Goal: Information Seeking & Learning: Learn about a topic

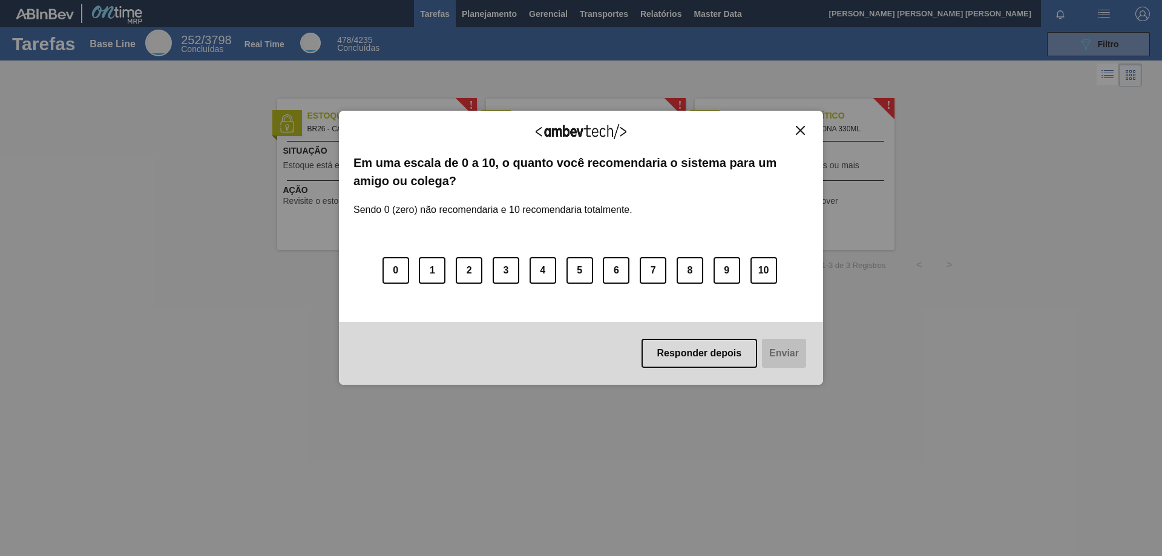
click at [657, 20] on div "Agradecemos seu feedback! Em uma escala de 0 a 10, o quanto você recomendaria o…" at bounding box center [581, 248] width 484 height 522
click at [804, 133] on img "Close" at bounding box center [800, 130] width 9 height 9
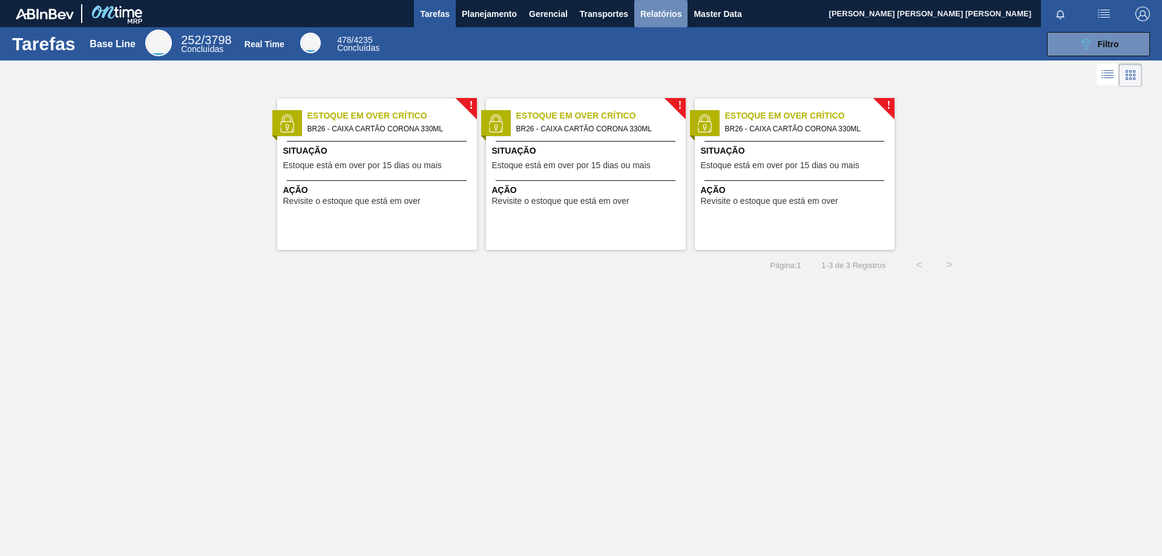
click at [669, 15] on span "Relatórios" at bounding box center [660, 14] width 41 height 15
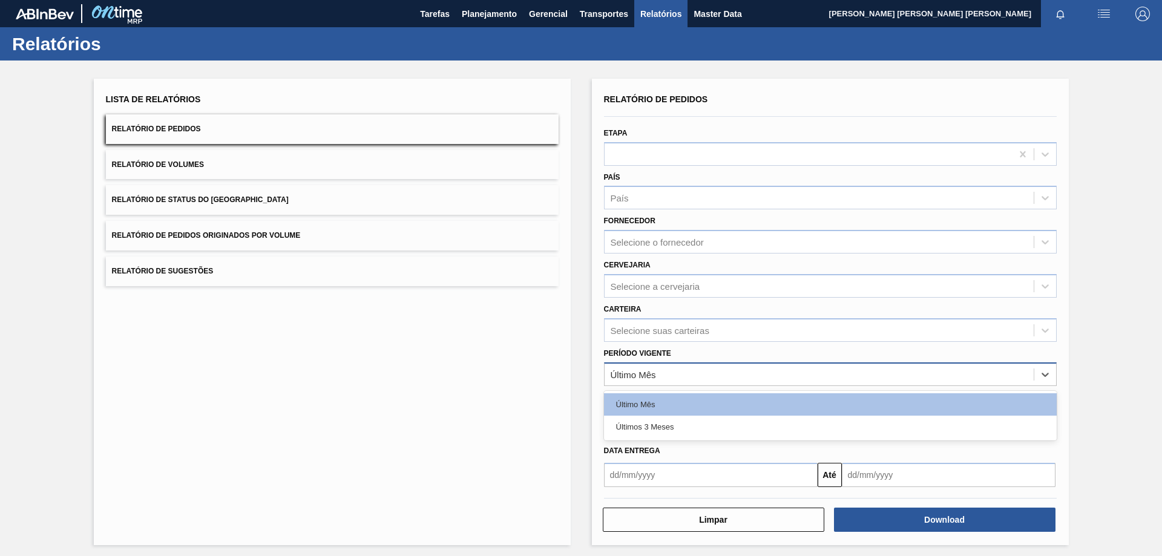
click at [691, 381] on div "Último Mês" at bounding box center [819, 375] width 429 height 18
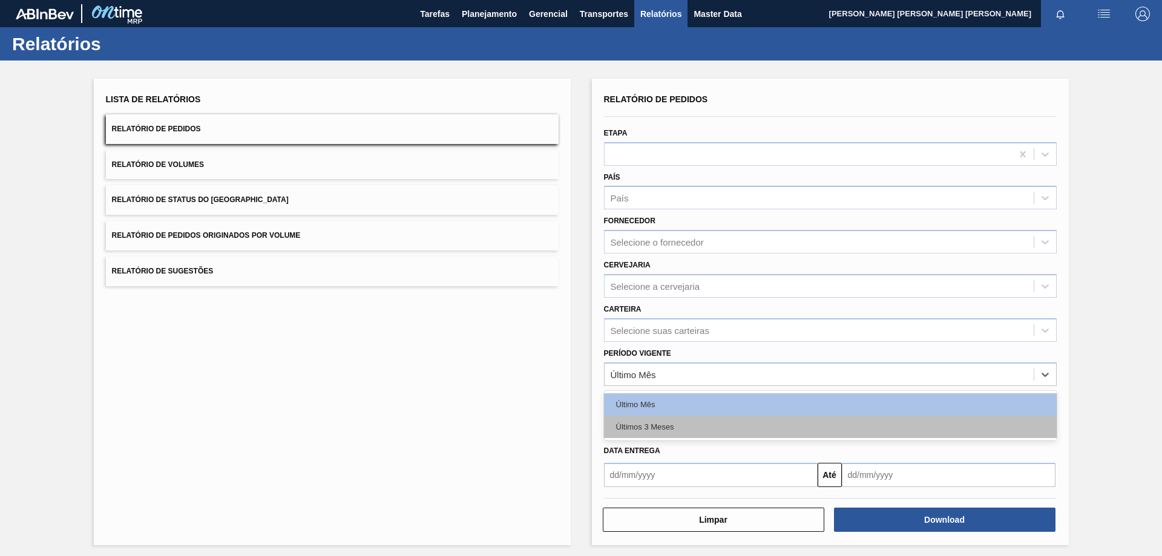
click at [676, 423] on div "Últimos 3 Meses" at bounding box center [830, 427] width 453 height 22
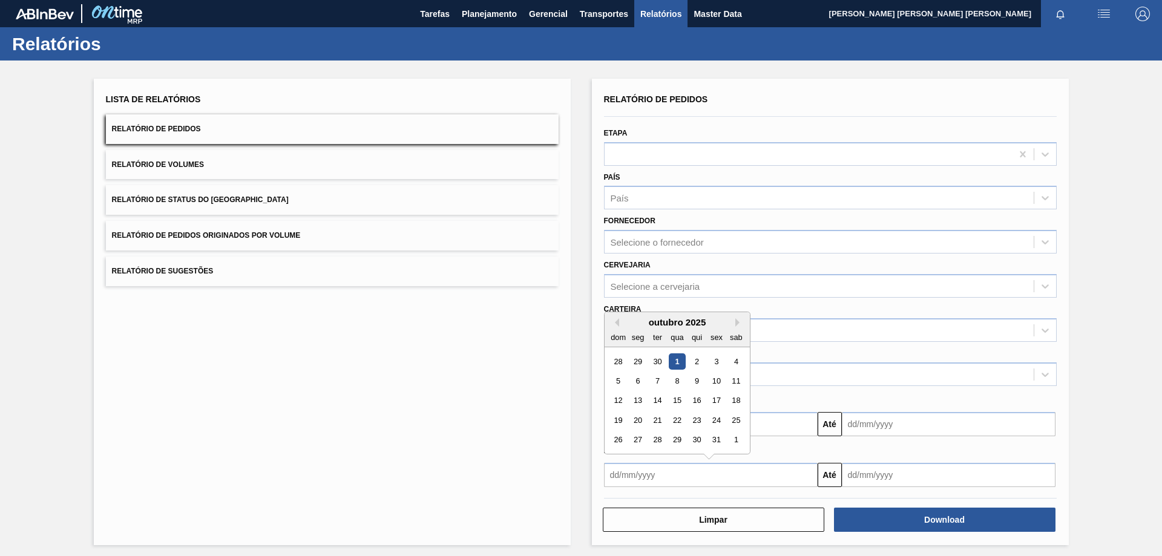
click at [656, 468] on input "text" at bounding box center [711, 475] width 214 height 24
click at [617, 323] on button "Previous Month" at bounding box center [615, 322] width 8 height 8
click at [634, 402] on div "15" at bounding box center [637, 401] width 16 height 16
type input "15/09/2025"
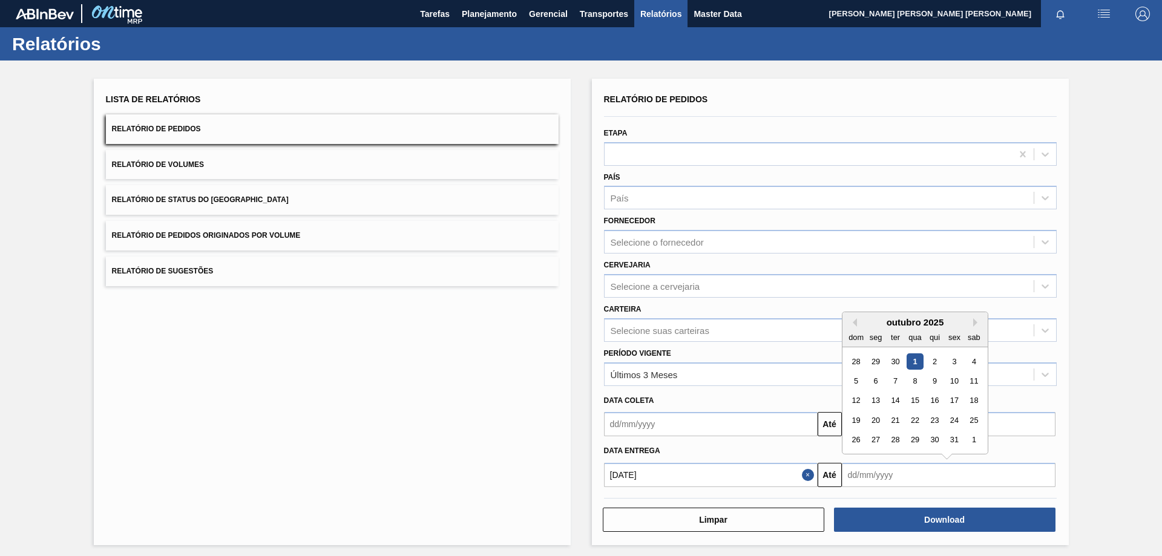
click at [905, 476] on input "text" at bounding box center [949, 475] width 214 height 24
click at [955, 441] on div "31" at bounding box center [954, 440] width 16 height 16
type input "31/10/2025"
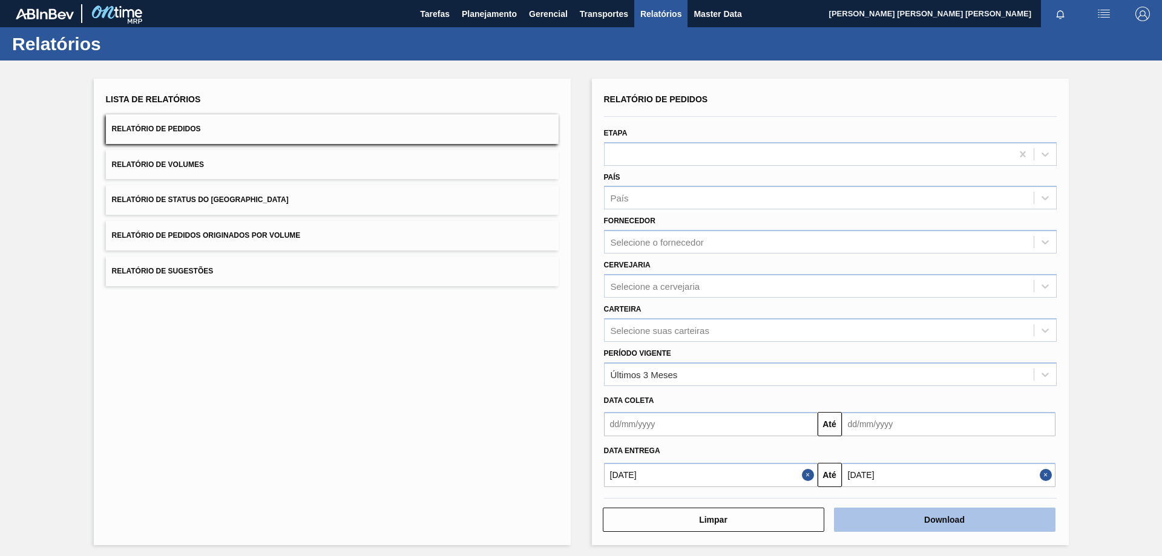
click at [958, 512] on button "Download" at bounding box center [945, 520] width 222 height 24
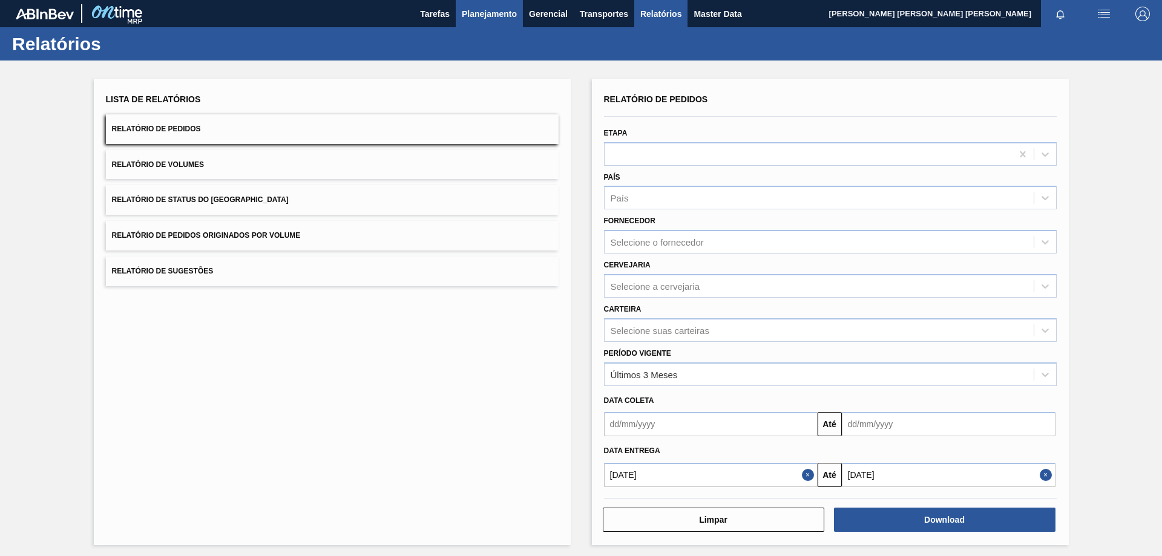
click at [496, 11] on span "Planejamento" at bounding box center [489, 14] width 55 height 15
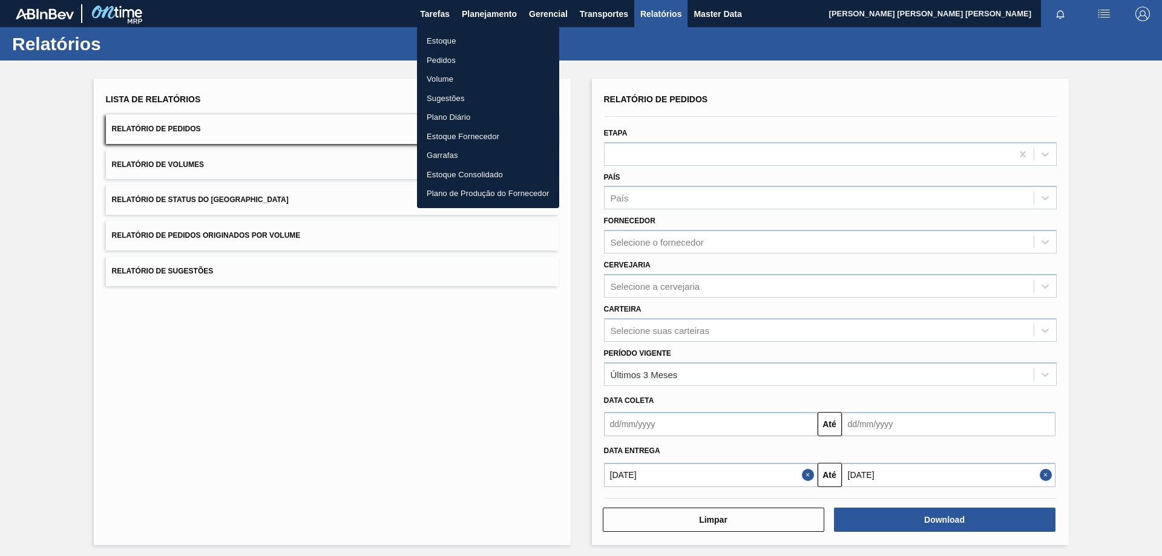
click at [454, 39] on li "Estoque" at bounding box center [488, 40] width 142 height 19
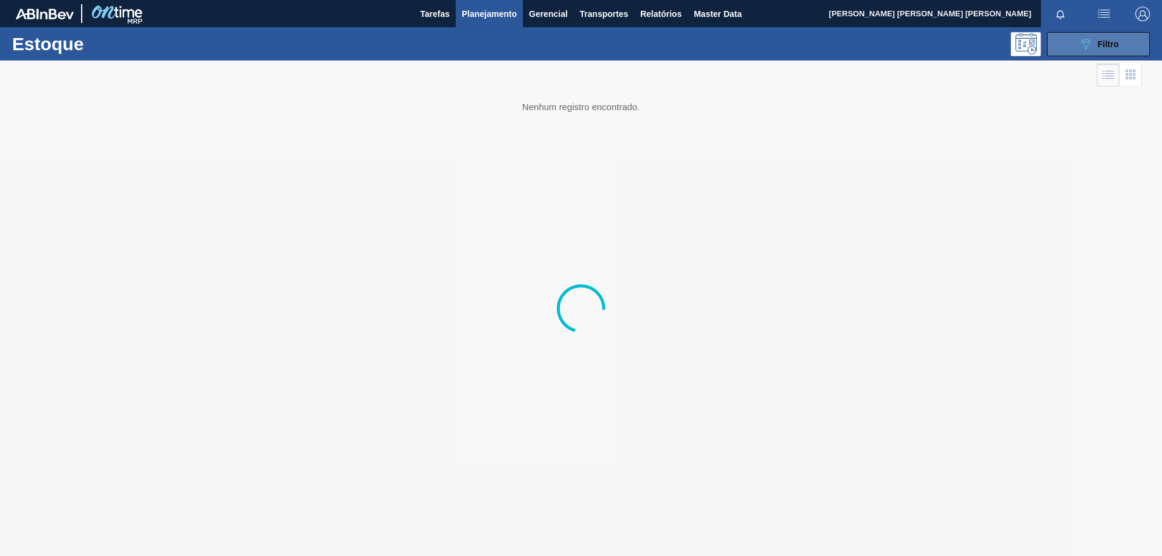
click at [1094, 55] on button "089F7B8B-B2A5-4AFE-B5C0-19BA573D28AC Filtro" at bounding box center [1098, 44] width 103 height 24
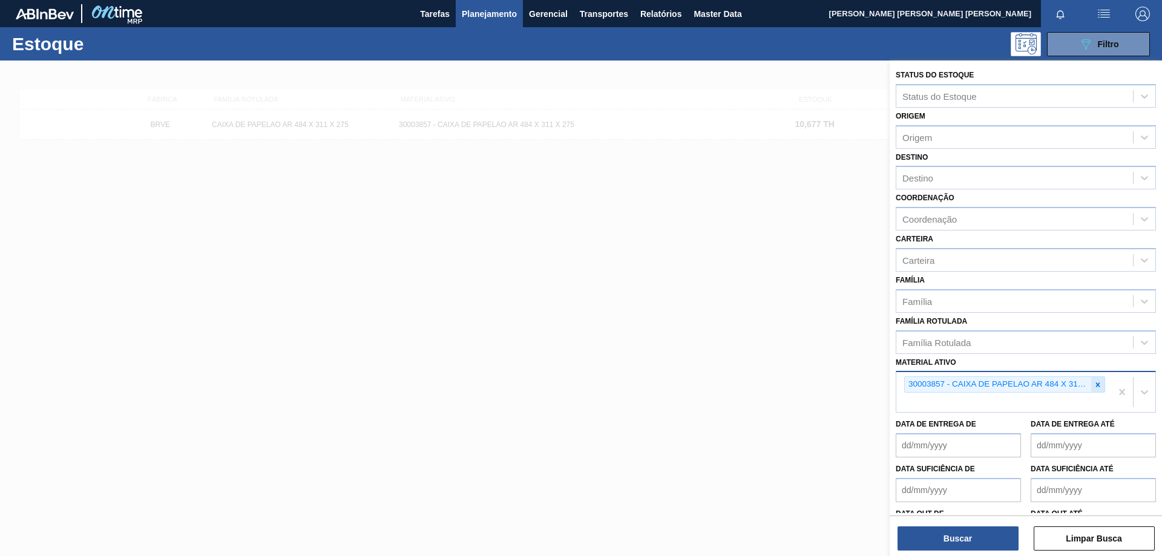
click at [1096, 388] on icon at bounding box center [1098, 385] width 8 height 8
paste ativo "30009658"
type ativo "30009658"
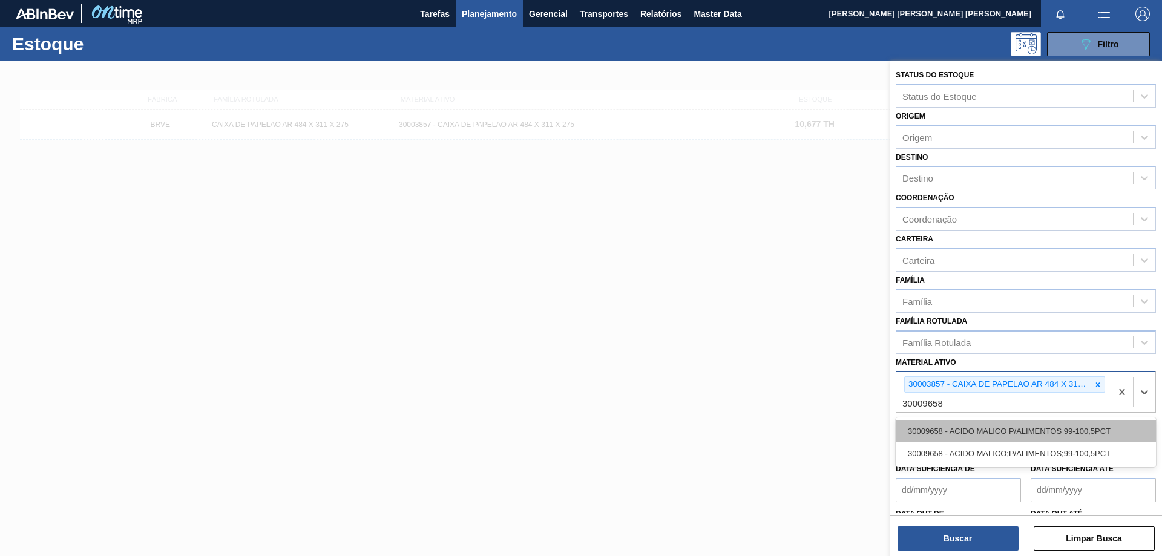
click at [982, 428] on div "30009658 - ACIDO MALICO P/ALIMENTOS 99-100,5PCT" at bounding box center [1026, 431] width 260 height 22
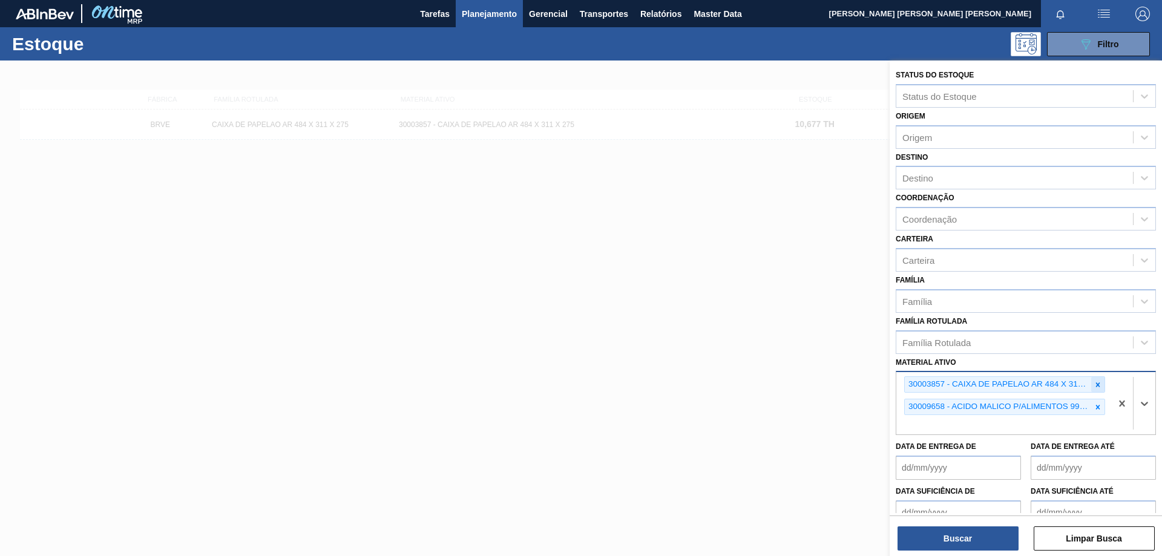
click at [1099, 385] on icon at bounding box center [1098, 385] width 8 height 8
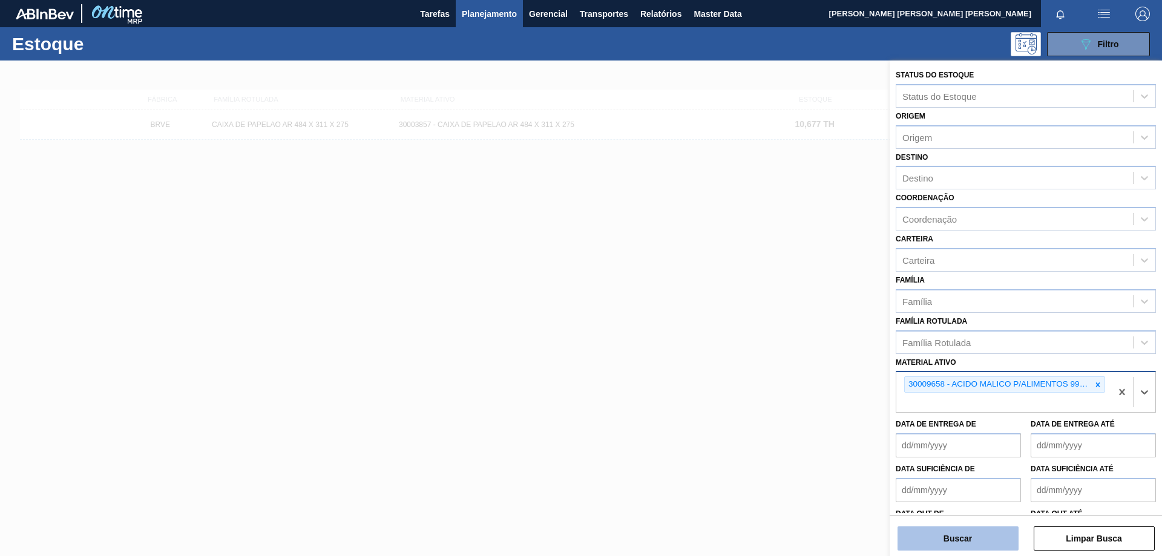
click at [940, 539] on button "Buscar" at bounding box center [958, 539] width 121 height 24
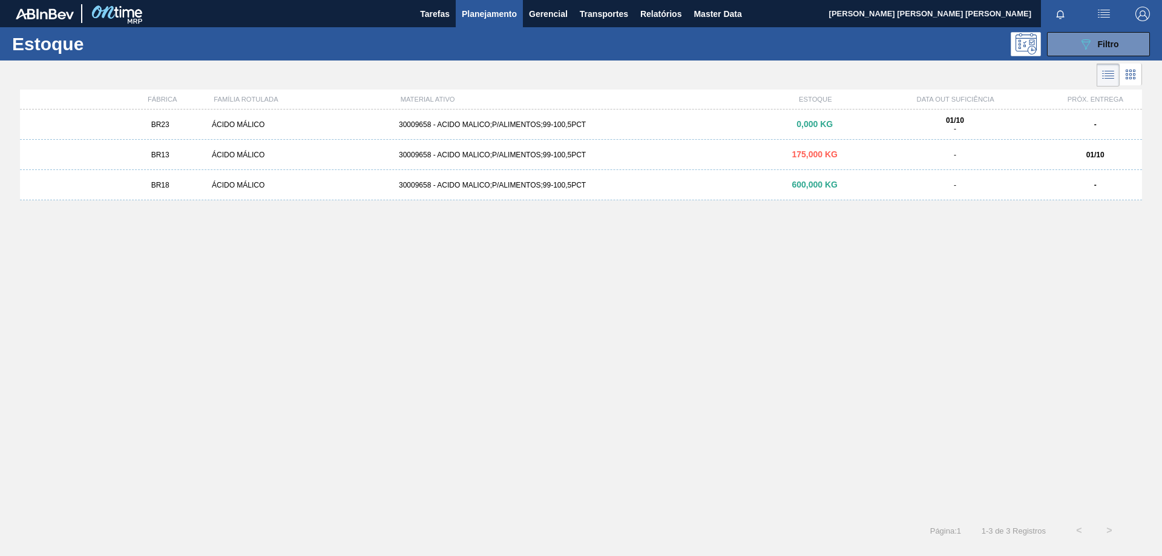
click at [518, 152] on div "30009658 - ACIDO MALICO;P/ALIMENTOS;99-100,5PCT" at bounding box center [581, 155] width 374 height 8
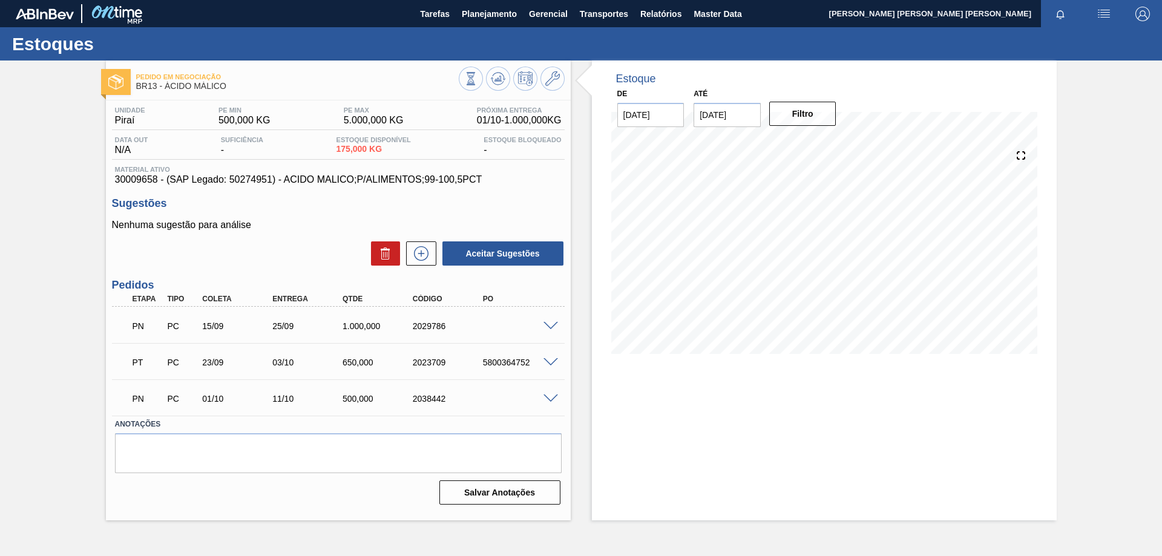
click at [547, 360] on span at bounding box center [551, 362] width 15 height 9
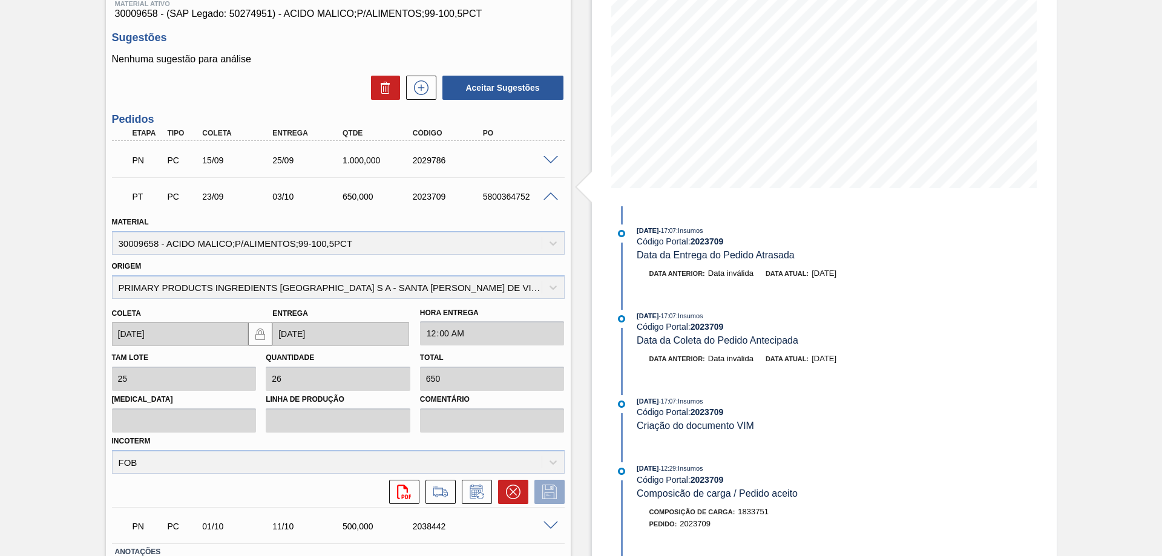
scroll to position [166, 0]
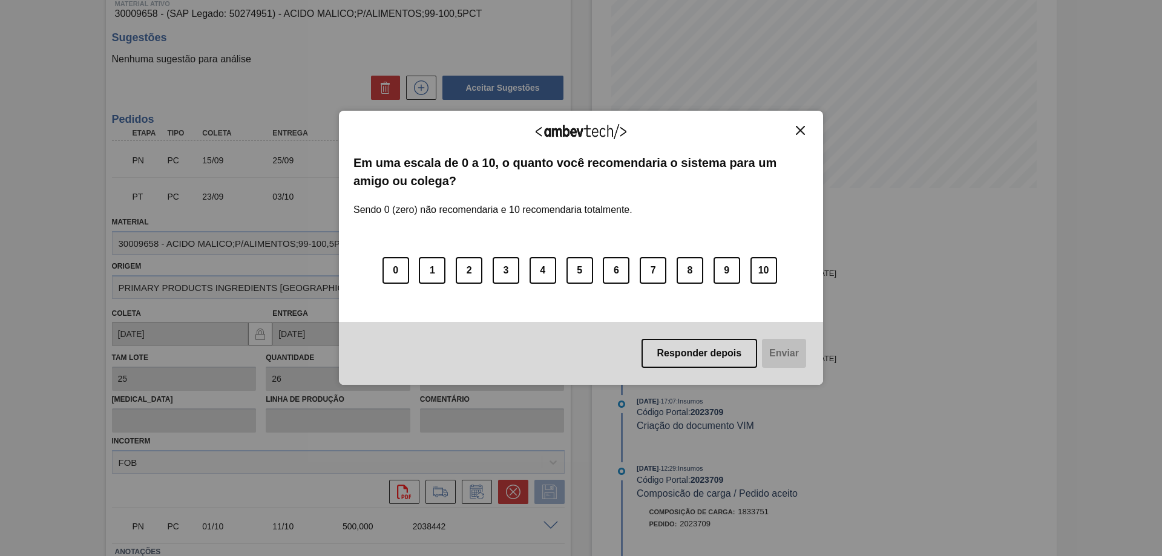
click at [800, 133] on img "Close" at bounding box center [800, 130] width 9 height 9
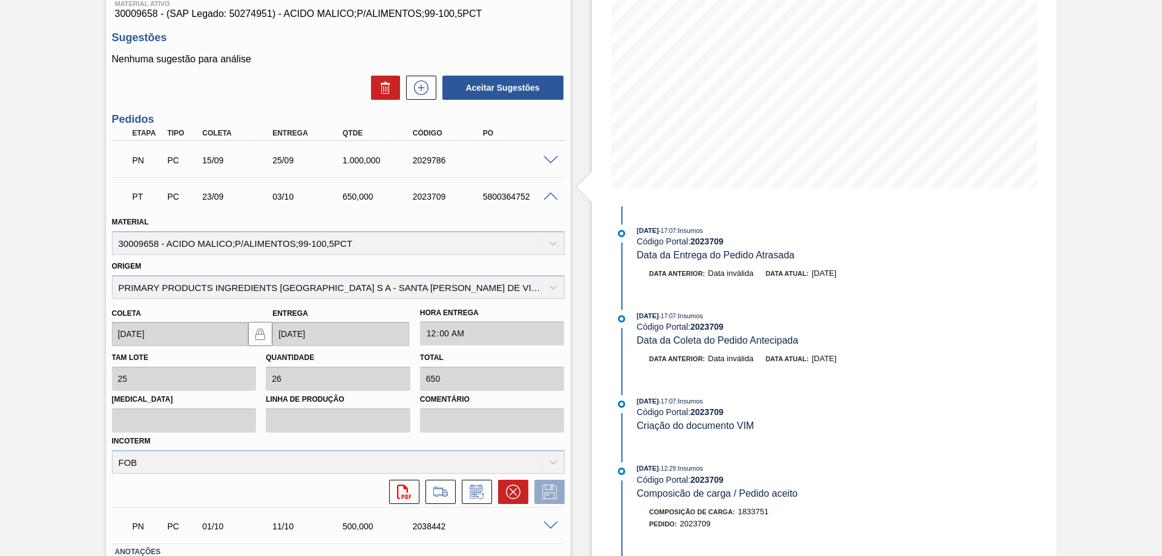
scroll to position [0, 0]
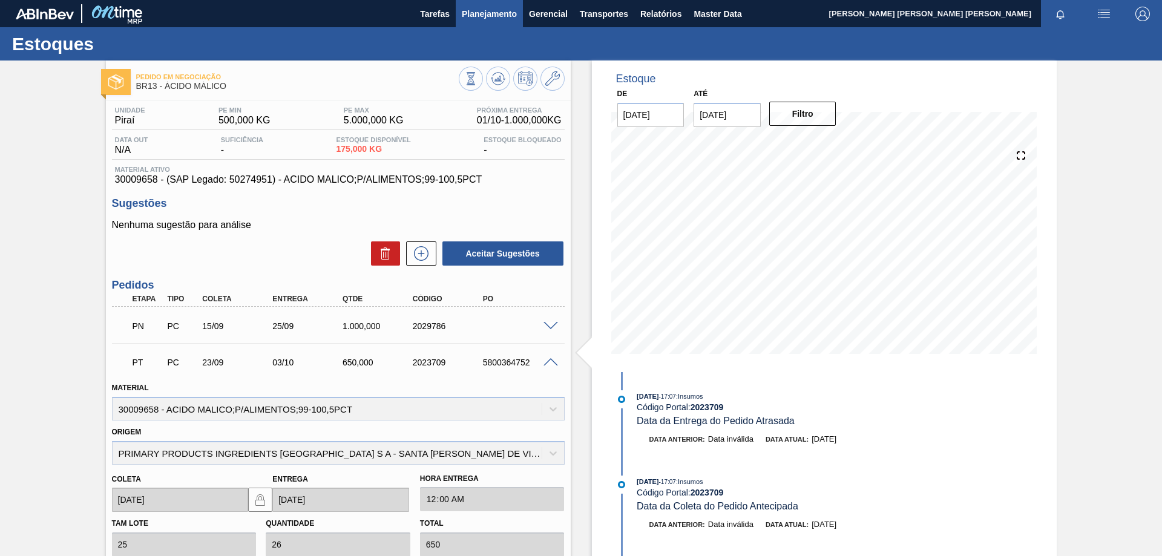
click at [472, 12] on span "Planejamento" at bounding box center [489, 14] width 55 height 15
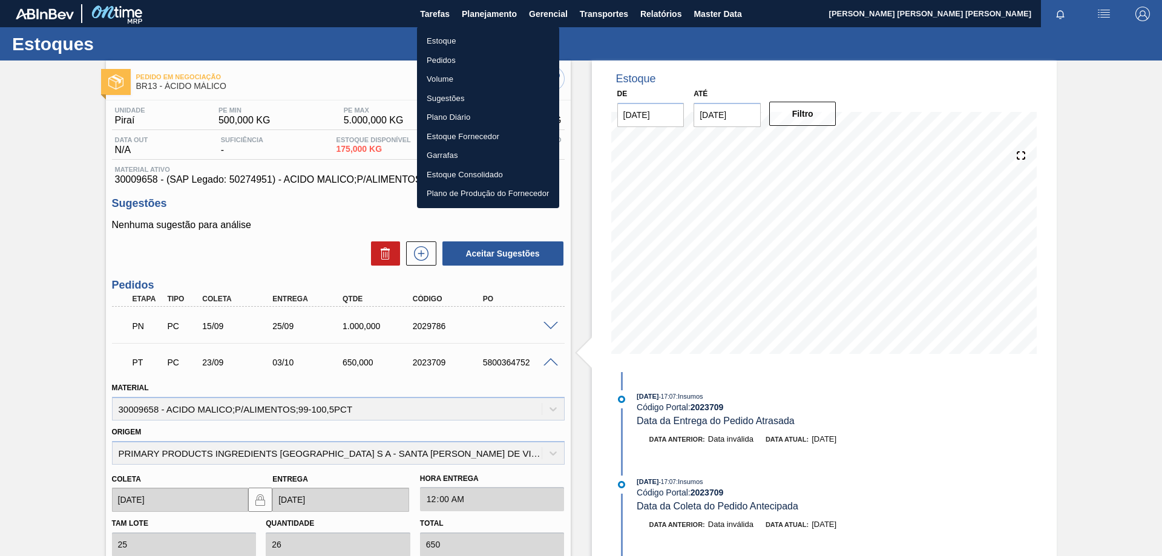
click at [434, 38] on li "Estoque" at bounding box center [488, 40] width 142 height 19
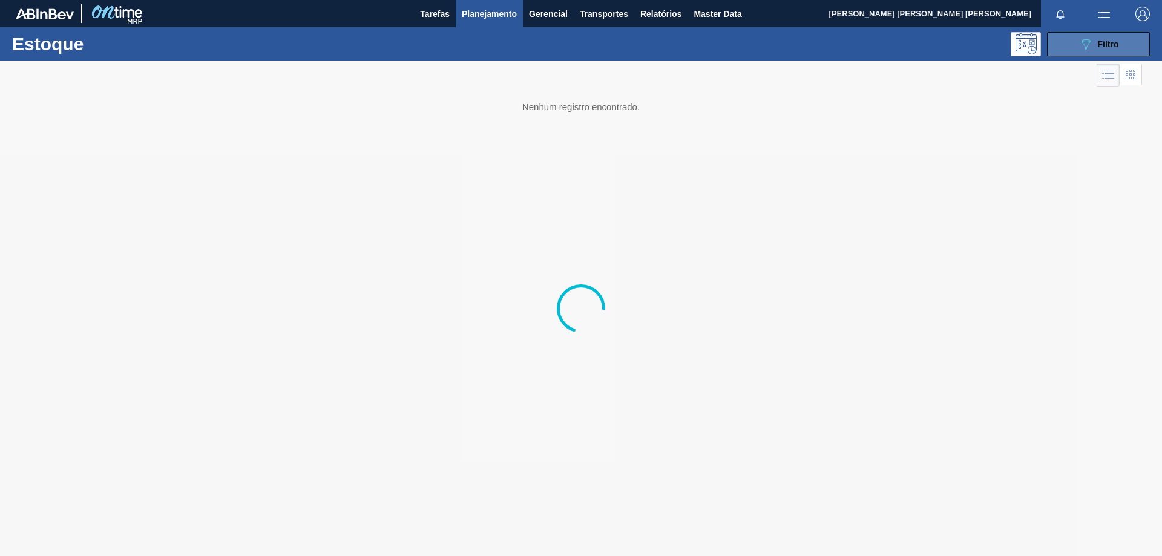
click at [1147, 41] on button "089F7B8B-B2A5-4AFE-B5C0-19BA573D28AC Filtro" at bounding box center [1098, 44] width 103 height 24
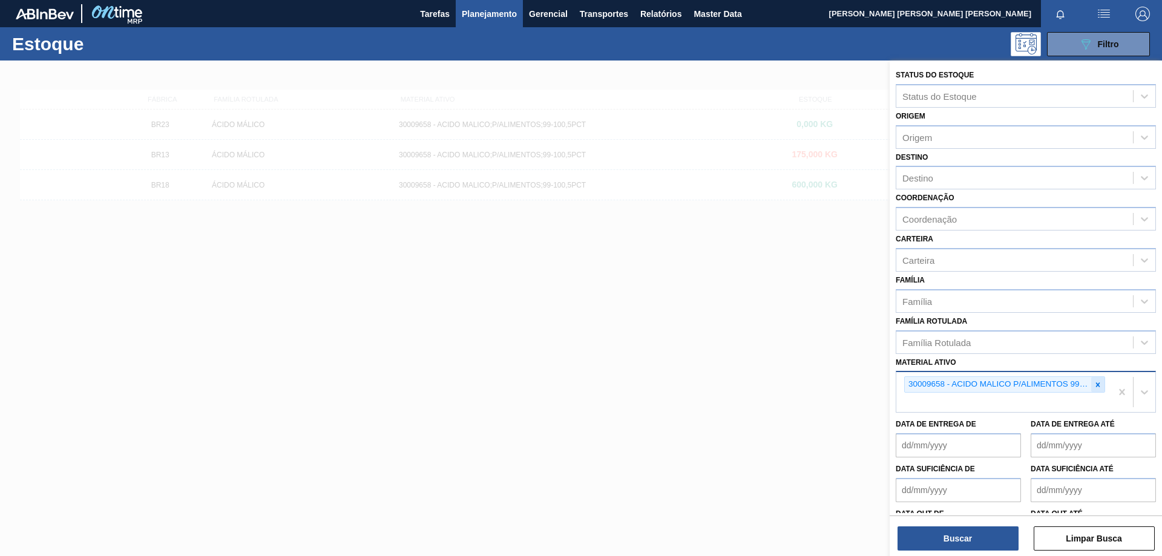
click at [1096, 383] on icon at bounding box center [1098, 385] width 8 height 8
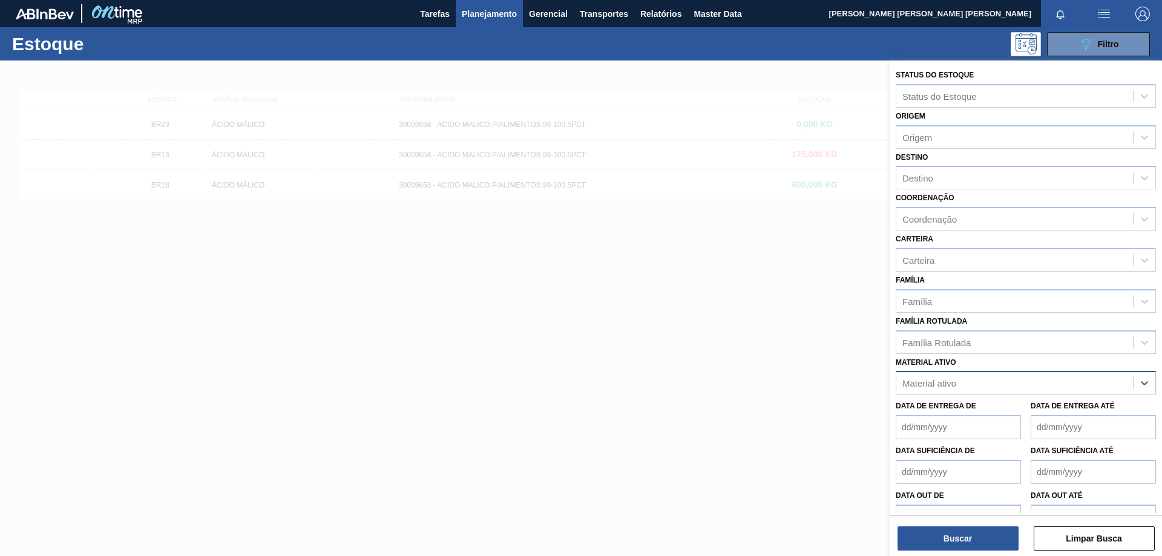
paste ativo "30034006"
type ativo "30034006"
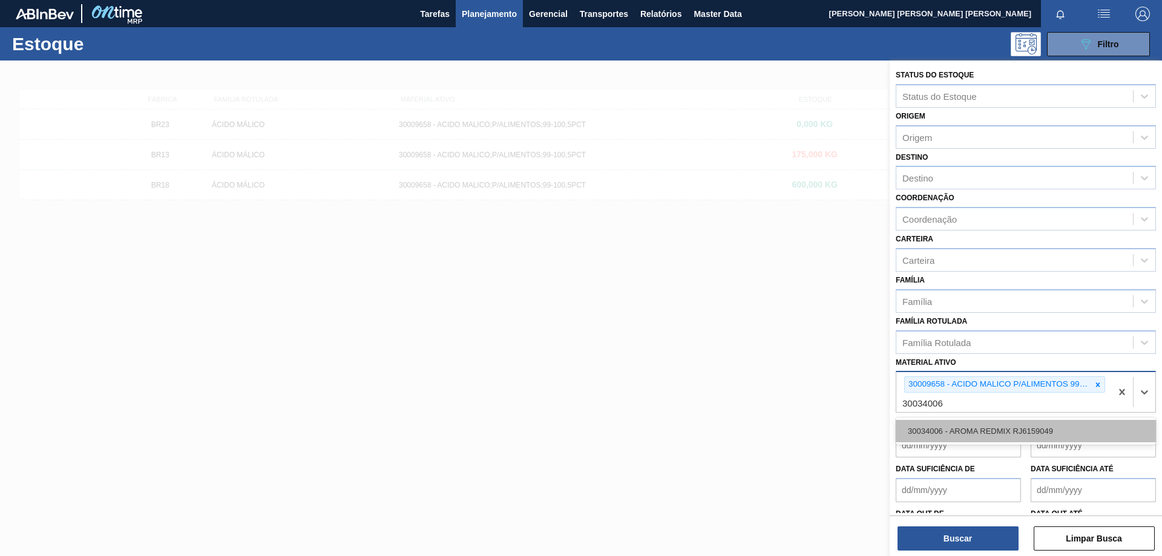
click at [993, 432] on div "30034006 - AROMA REDMIX RJ6159049" at bounding box center [1026, 431] width 260 height 22
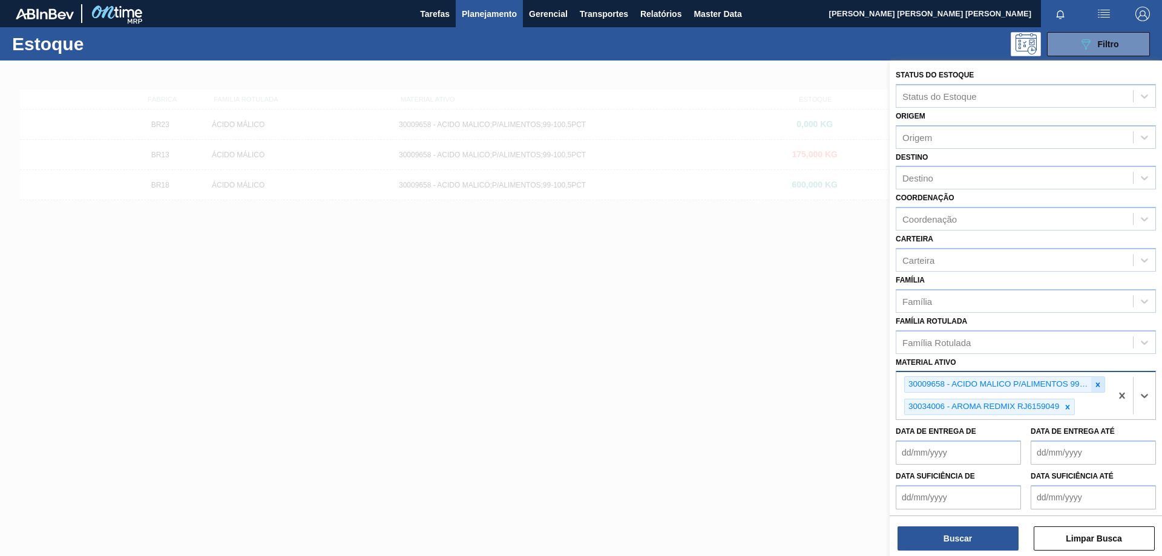
click at [1098, 381] on icon at bounding box center [1098, 385] width 8 height 8
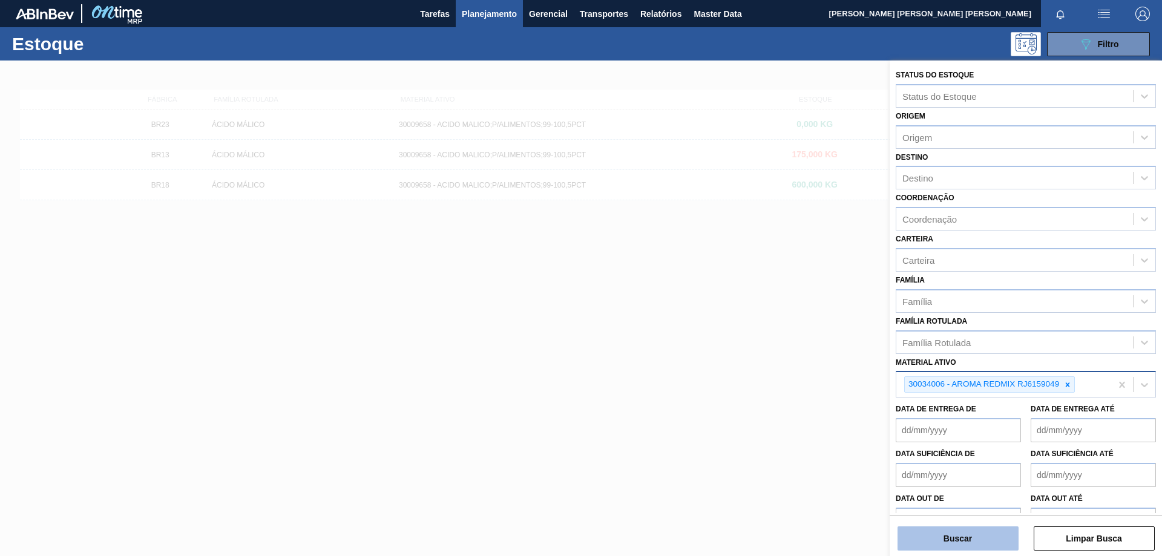
click at [961, 534] on button "Buscar" at bounding box center [958, 539] width 121 height 24
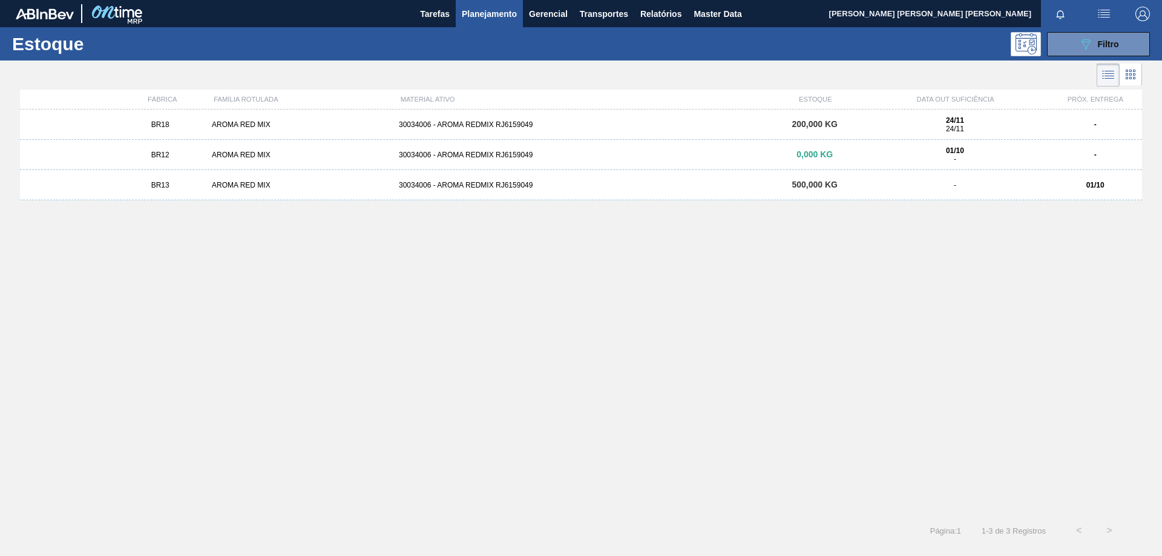
click at [529, 191] on div "BR13 AROMA RED MIX 30034006 - AROMA REDMIX RJ6159049 500,000 KG - 01/10" at bounding box center [581, 185] width 1122 height 30
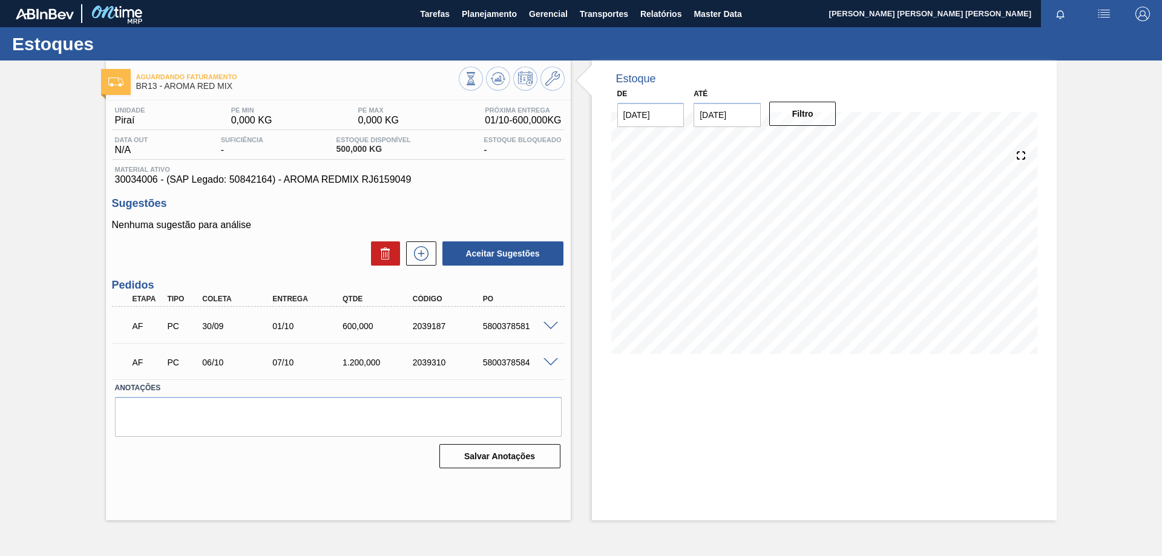
click at [551, 325] on span at bounding box center [551, 326] width 15 height 9
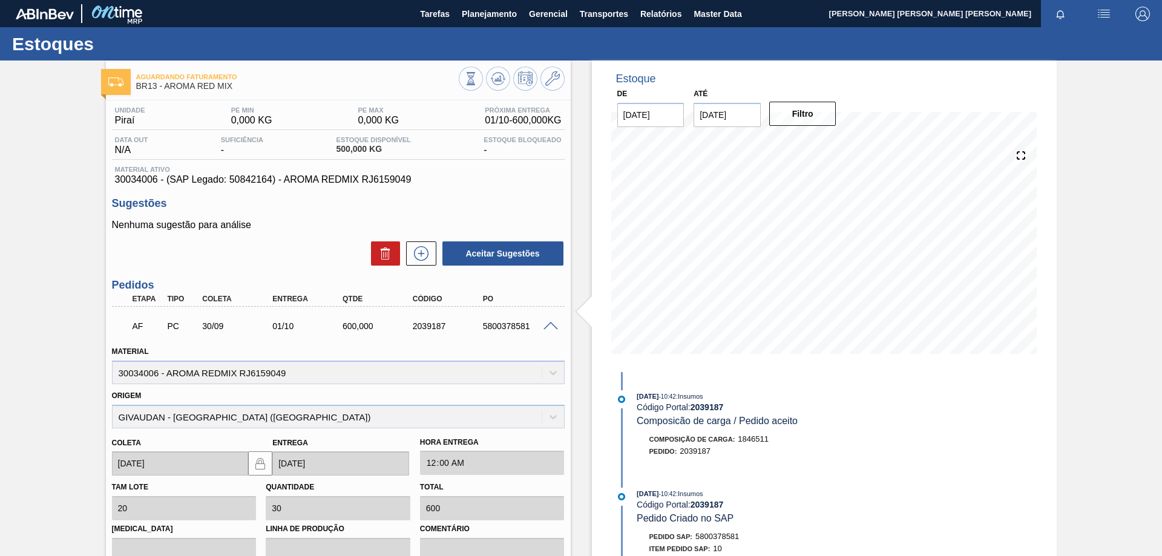
click at [550, 326] on span at bounding box center [551, 326] width 15 height 9
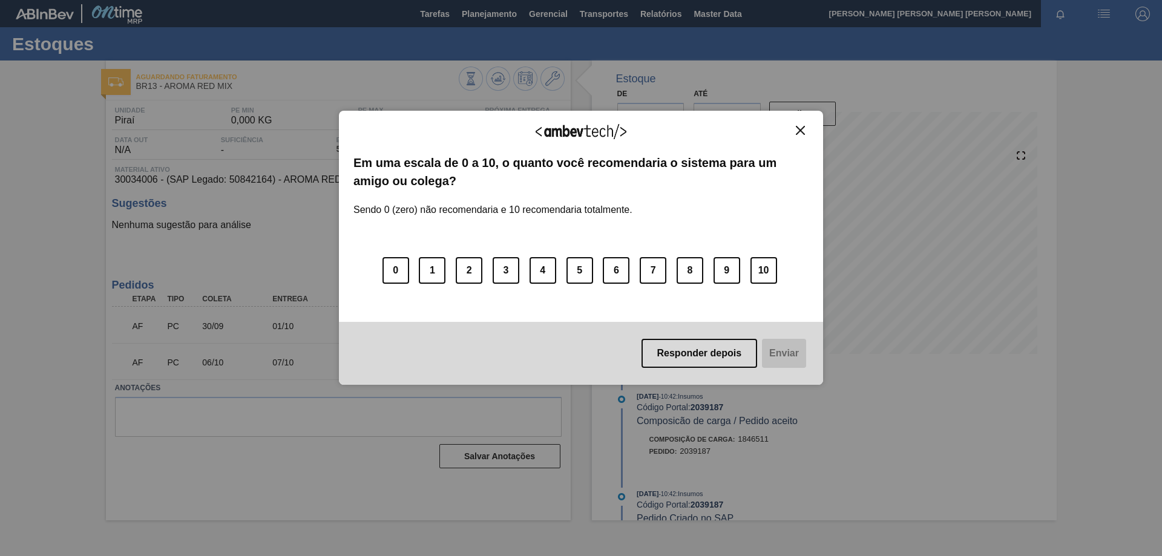
click at [800, 127] on img "Close" at bounding box center [800, 130] width 9 height 9
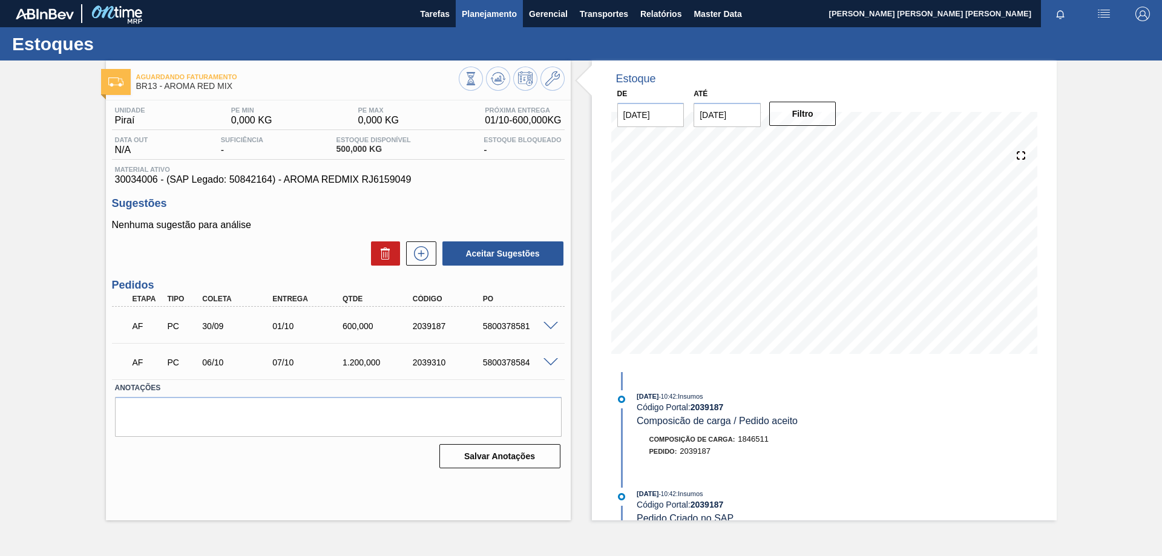
click at [504, 22] on button "Planejamento" at bounding box center [489, 13] width 67 height 27
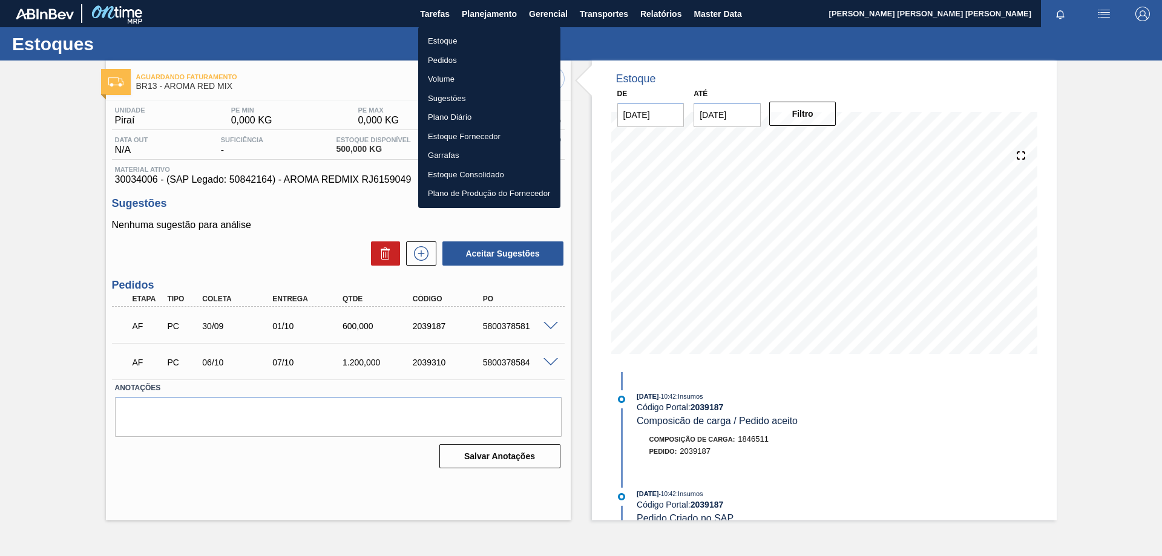
click at [471, 45] on li "Estoque" at bounding box center [489, 40] width 142 height 19
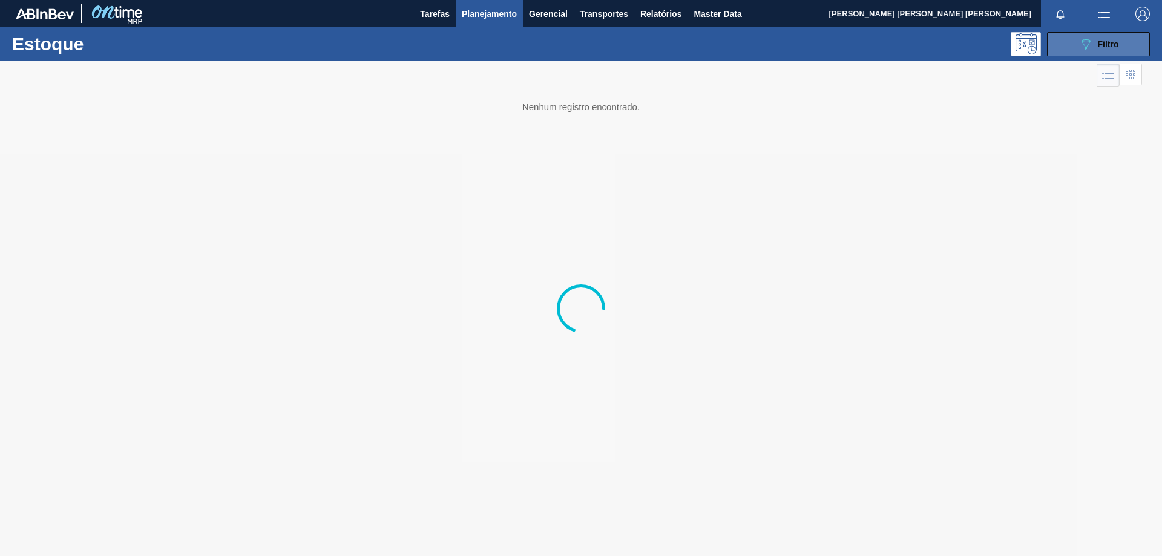
click at [1115, 33] on button "089F7B8B-B2A5-4AFE-B5C0-19BA573D28AC Filtro" at bounding box center [1098, 44] width 103 height 24
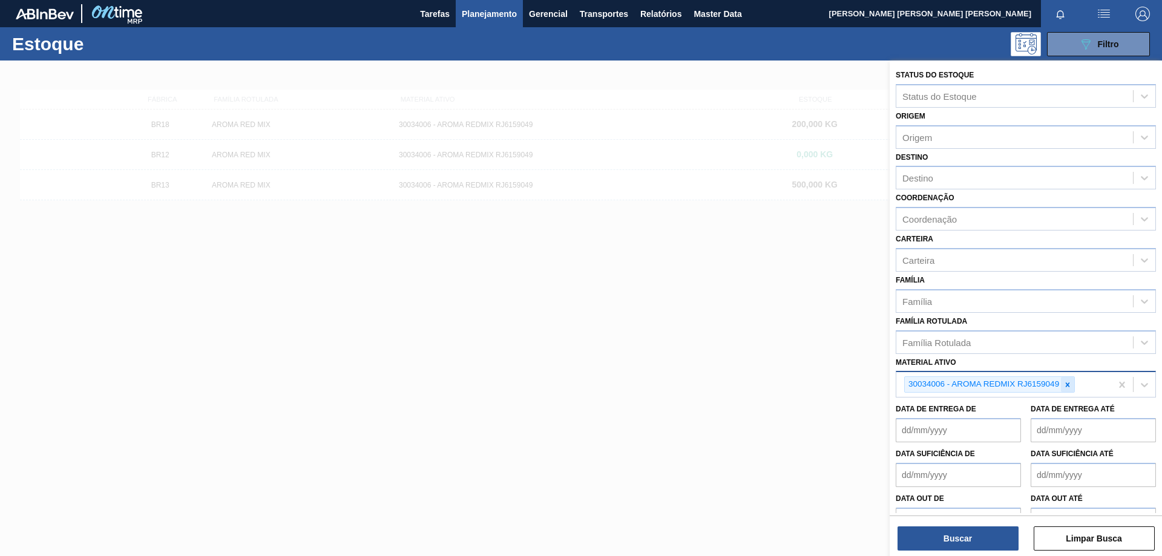
click at [1070, 384] on icon at bounding box center [1067, 385] width 8 height 8
paste ativo "30009658"
type ativo "30009658"
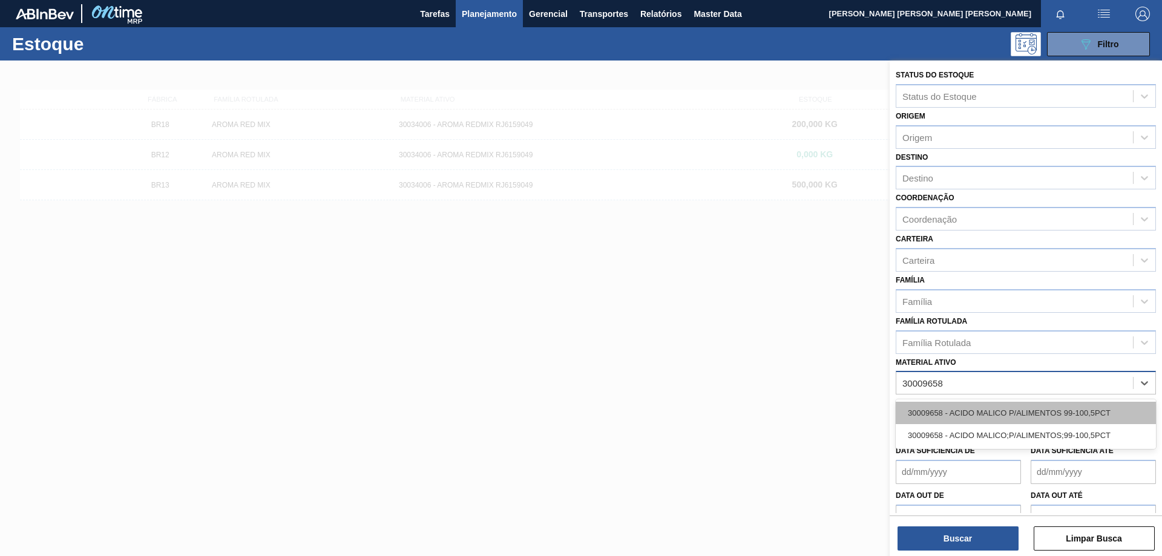
click at [1005, 406] on div "30009658 - ACIDO MALICO P/ALIMENTOS 99-100,5PCT" at bounding box center [1026, 413] width 260 height 22
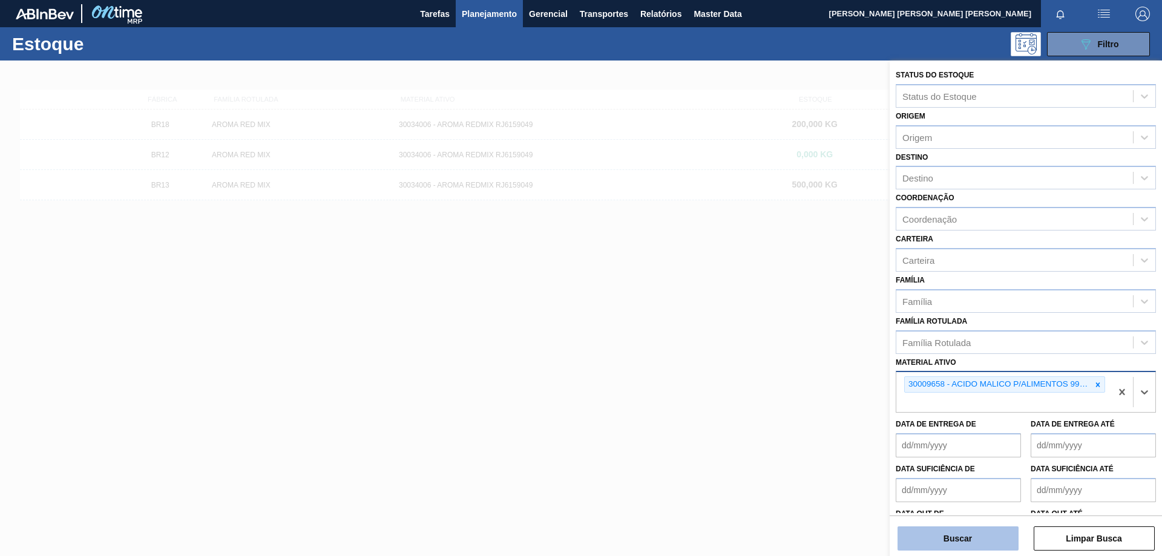
click at [969, 531] on button "Buscar" at bounding box center [958, 539] width 121 height 24
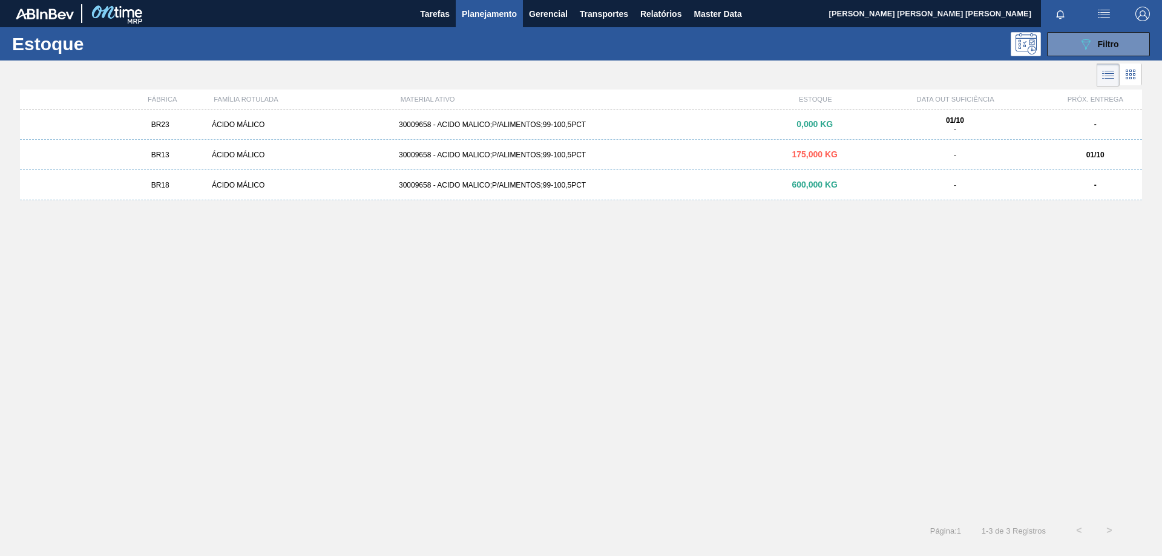
click at [253, 157] on div "ÁCIDO MÁLICO" at bounding box center [300, 155] width 187 height 8
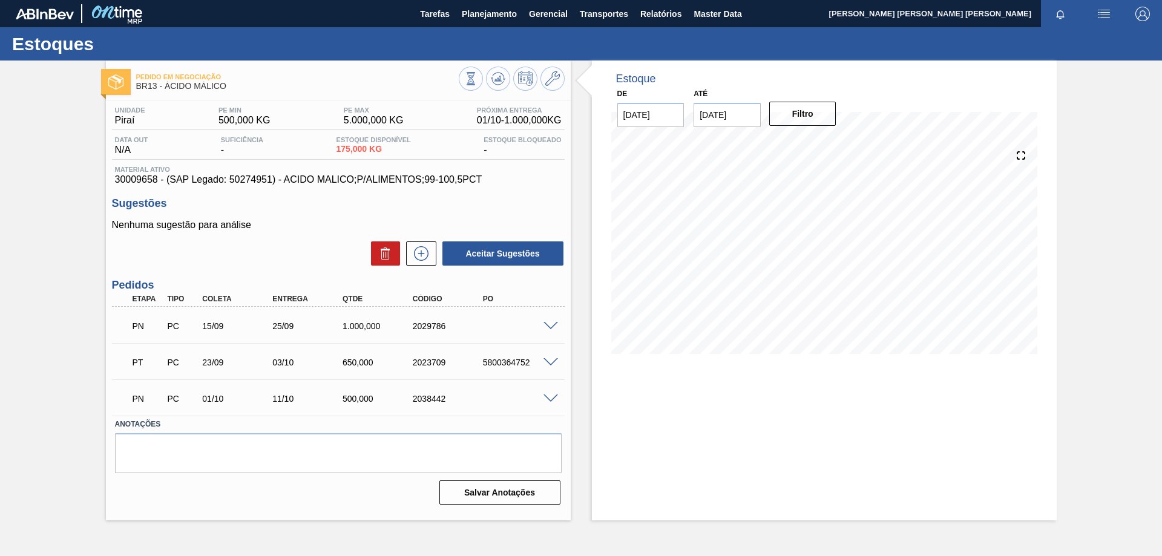
click at [546, 363] on span at bounding box center [551, 362] width 15 height 9
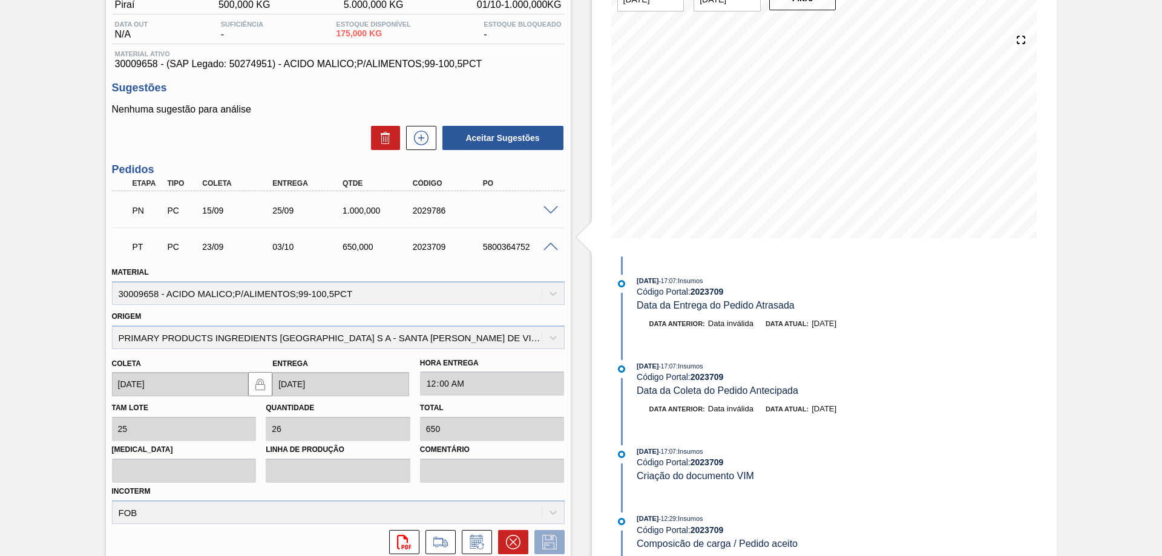
scroll to position [115, 0]
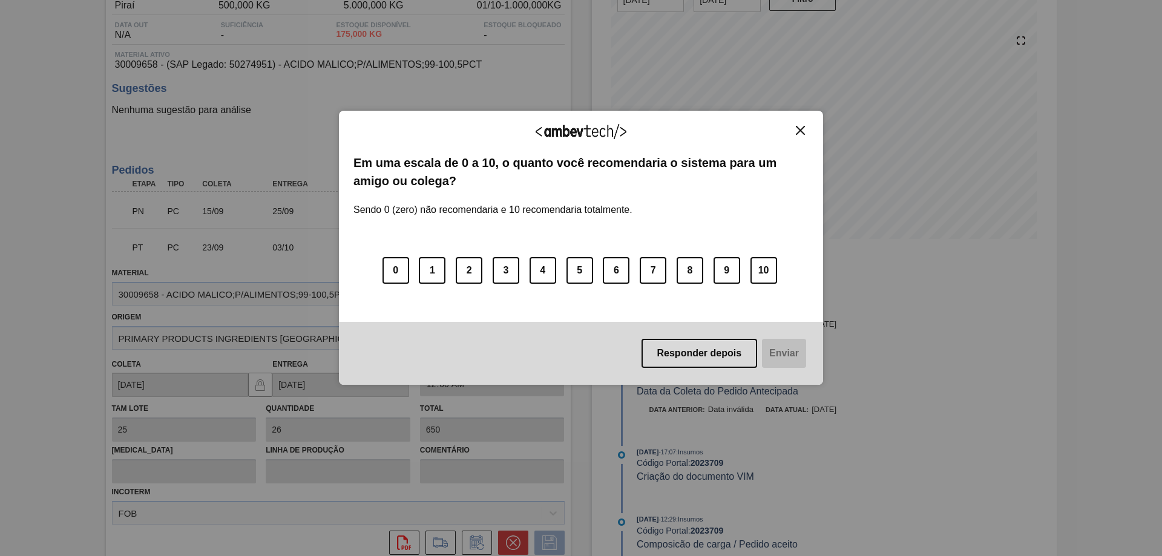
click at [801, 130] on img "Close" at bounding box center [800, 130] width 9 height 9
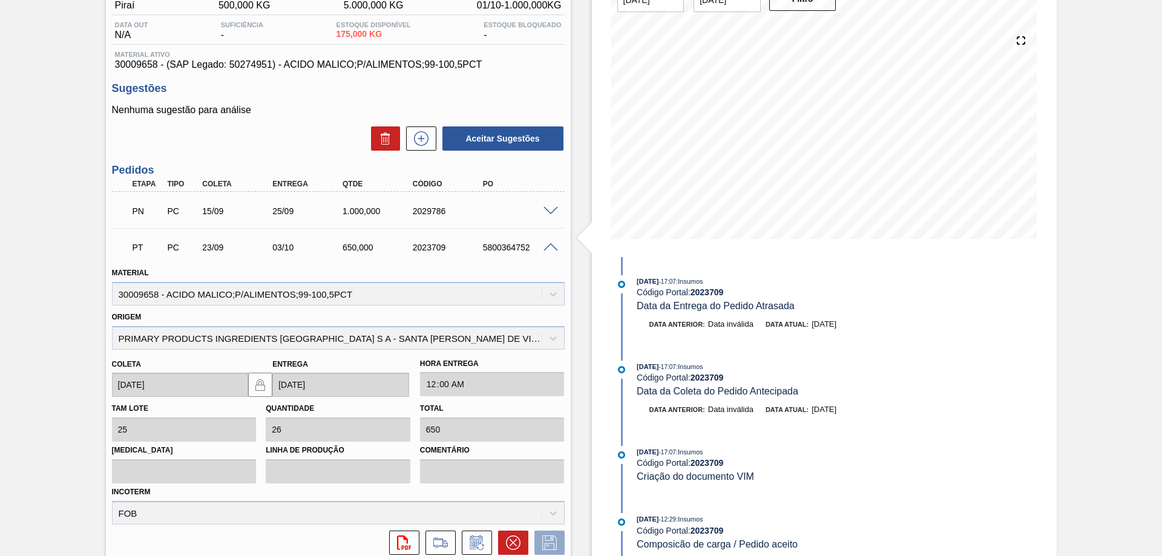
scroll to position [0, 0]
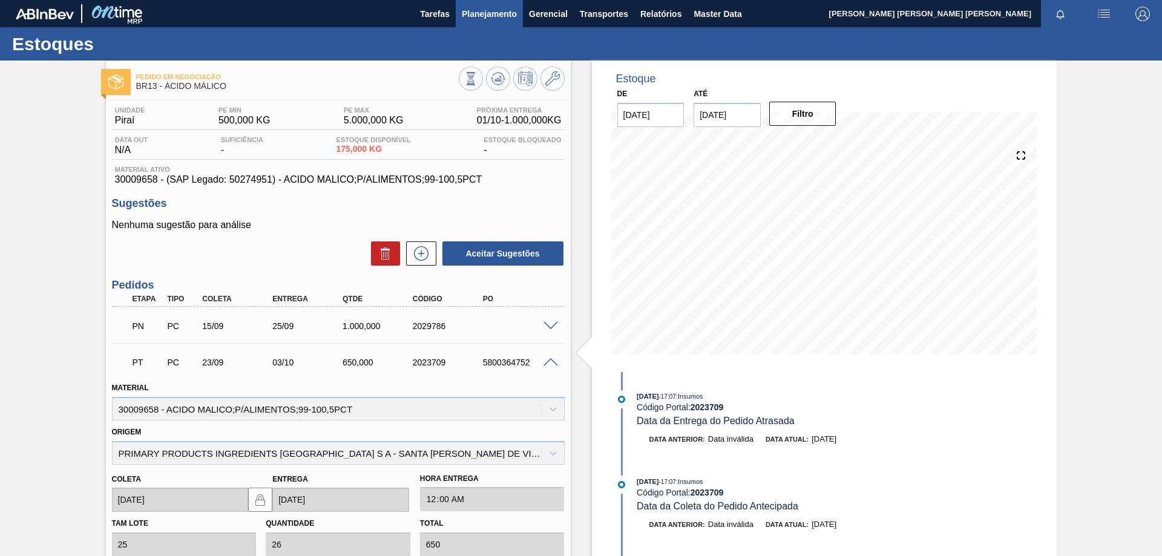
click at [487, 11] on span "Planejamento" at bounding box center [489, 14] width 55 height 15
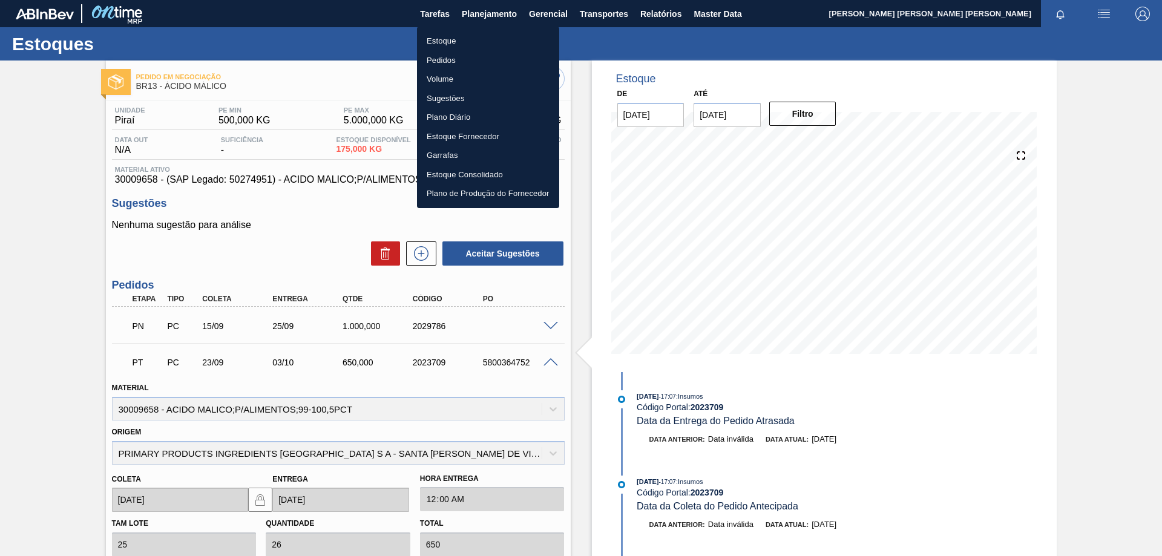
click at [440, 41] on li "Estoque" at bounding box center [488, 40] width 142 height 19
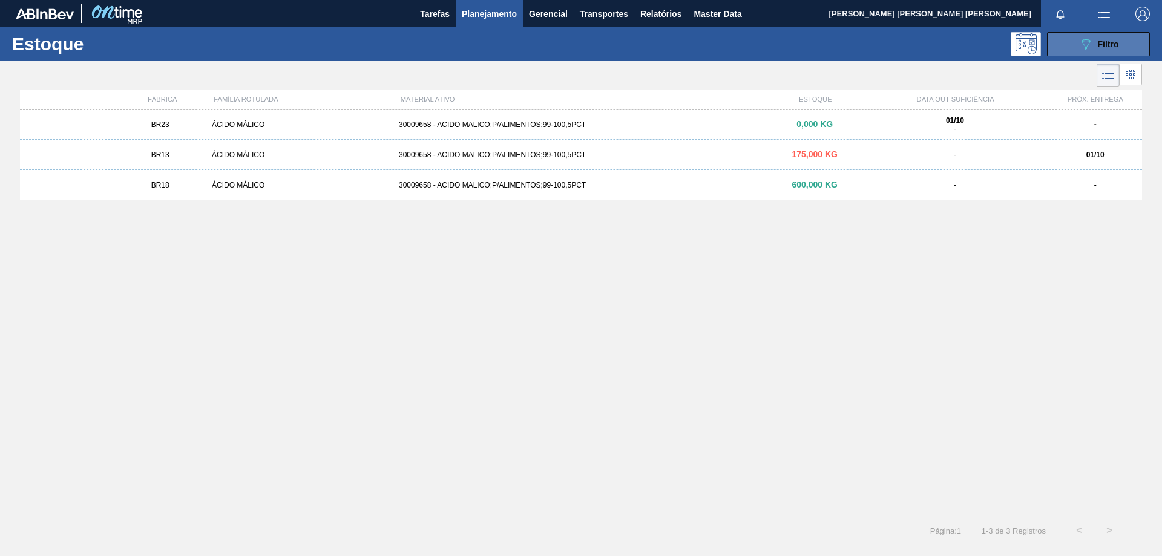
click at [1063, 40] on button "089F7B8B-B2A5-4AFE-B5C0-19BA573D28AC Filtro" at bounding box center [1098, 44] width 103 height 24
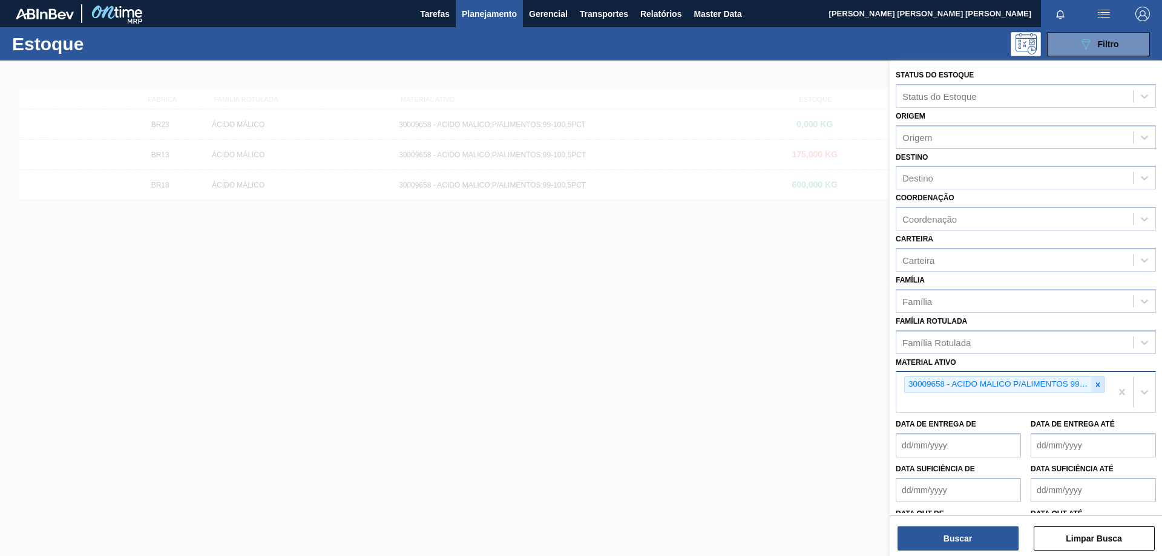
click at [1096, 383] on icon at bounding box center [1098, 385] width 8 height 8
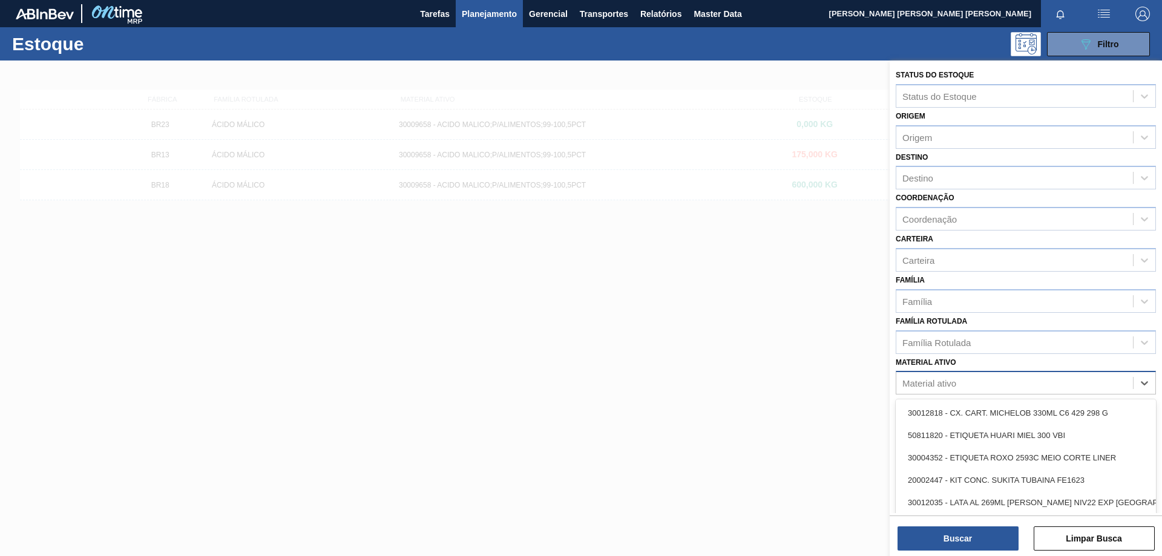
click at [976, 381] on div "Material ativo" at bounding box center [1014, 384] width 237 height 18
paste ativo "30034418"
type ativo "30034418"
click at [982, 378] on div "Material ativo 30034418" at bounding box center [1014, 384] width 237 height 18
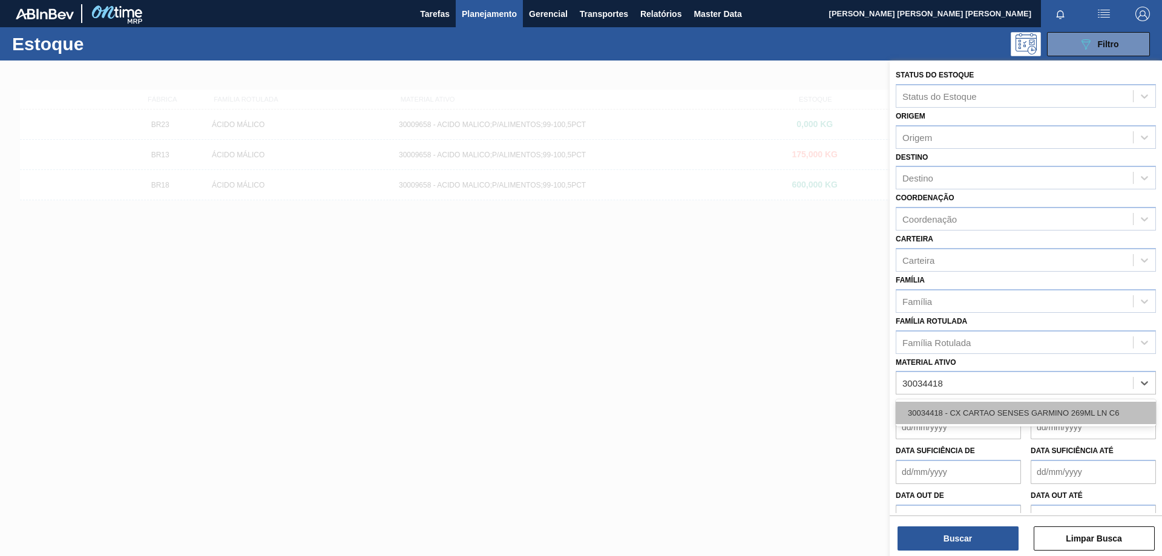
click at [991, 413] on div "30034418 - CX CARTAO SENSES GARMINO 269ML LN C6" at bounding box center [1026, 413] width 260 height 22
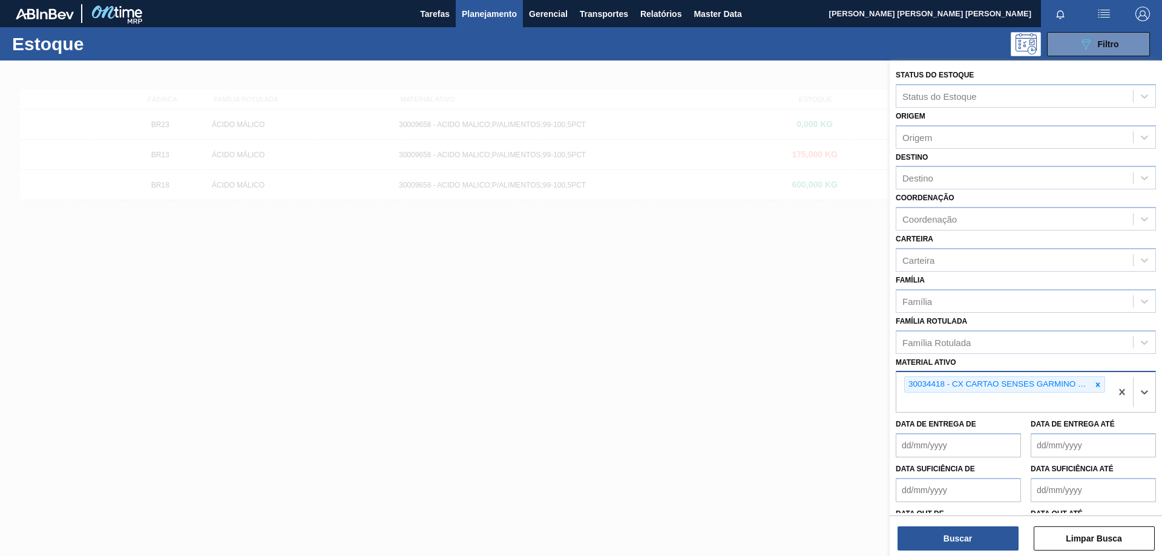
click at [1094, 384] on icon at bounding box center [1098, 385] width 8 height 8
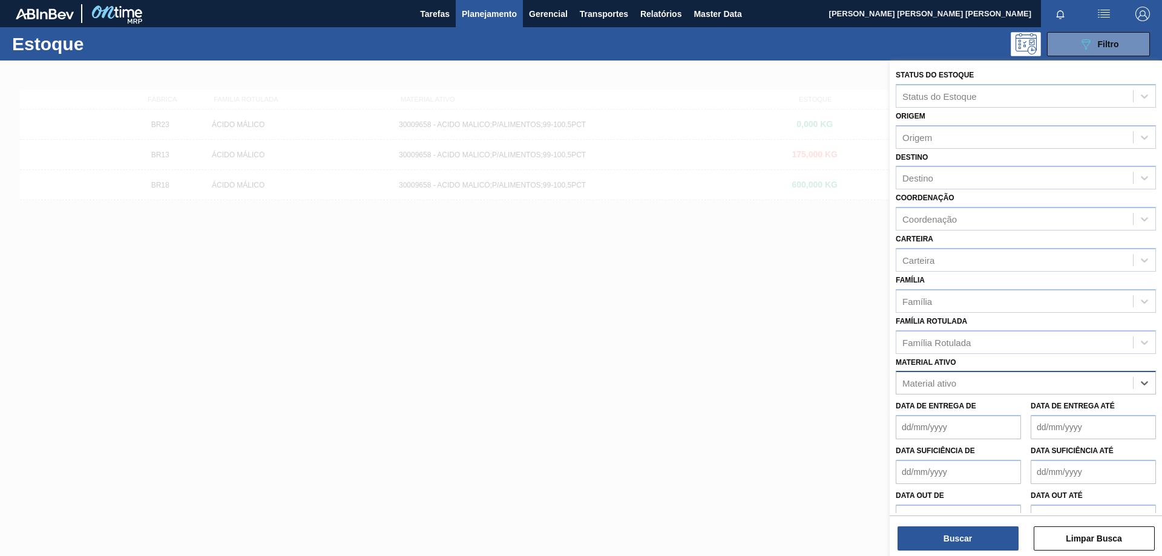
paste ativo "30033730"
type ativo "30033730"
click at [1028, 401] on div "30033730 - CX CARTAO GT 269ML LN C6 NIV25" at bounding box center [1026, 412] width 260 height 27
click at [1030, 407] on div "30033730 - CX CARTAO GT 269ML LN C6 NIV25" at bounding box center [1026, 413] width 260 height 22
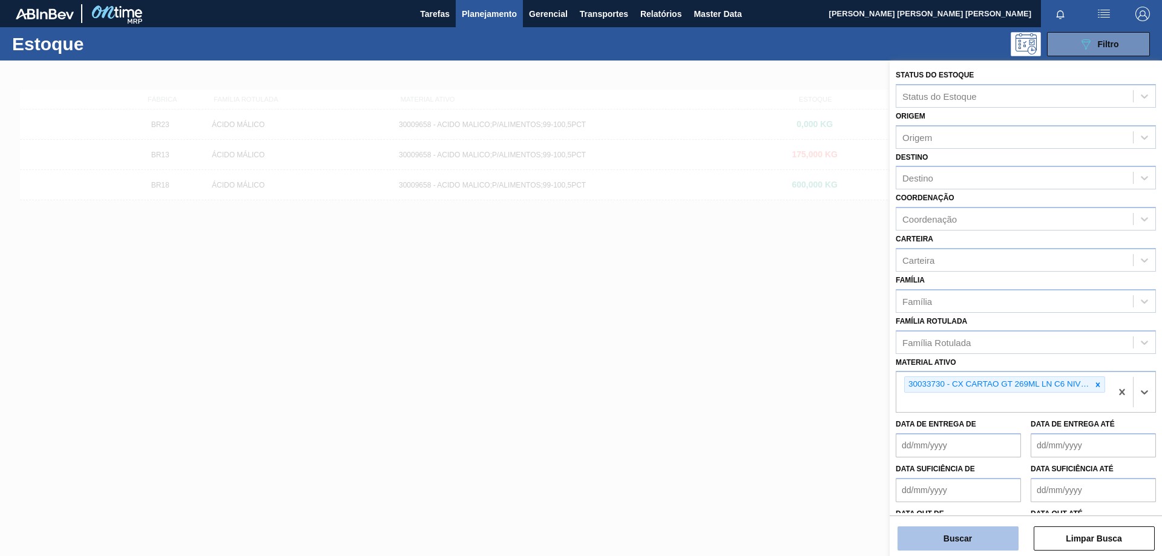
click at [964, 538] on button "Buscar" at bounding box center [958, 539] width 121 height 24
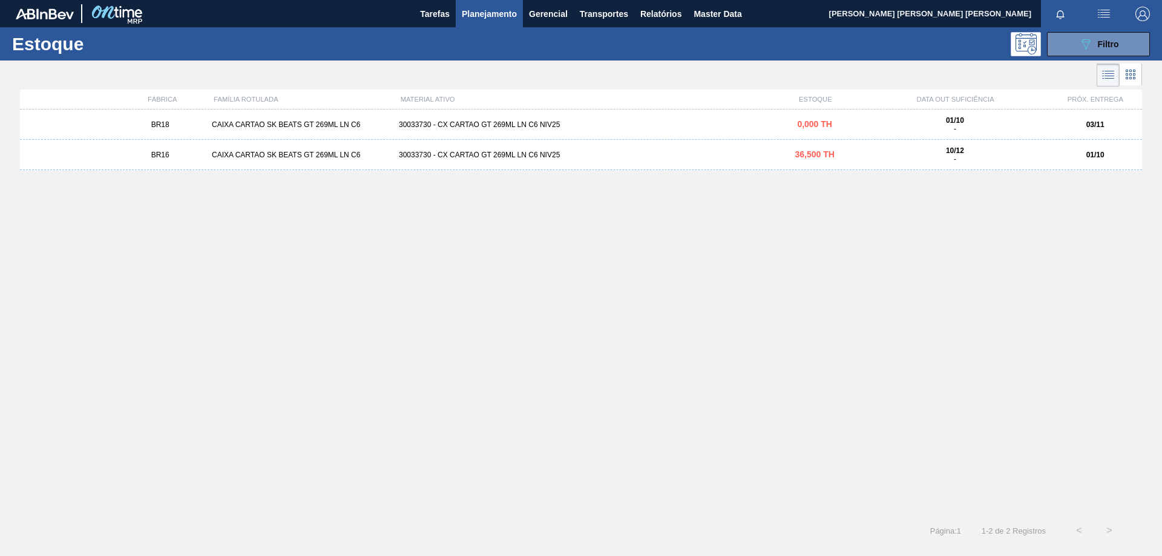
click at [318, 153] on div "CAIXA CARTAO SK BEATS GT 269ML LN C6" at bounding box center [300, 155] width 187 height 8
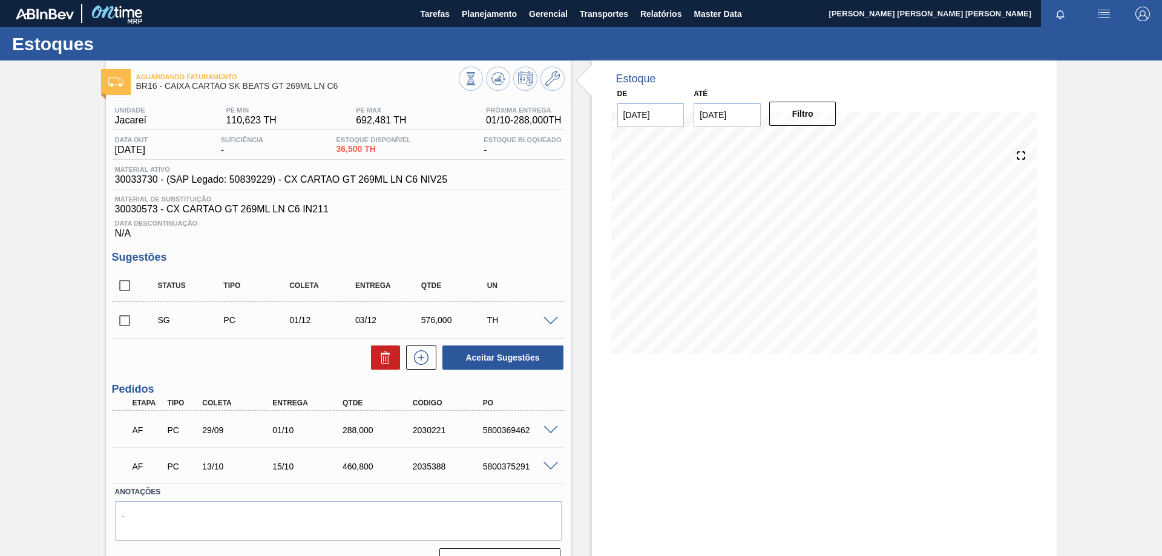
click at [548, 432] on span at bounding box center [551, 430] width 15 height 9
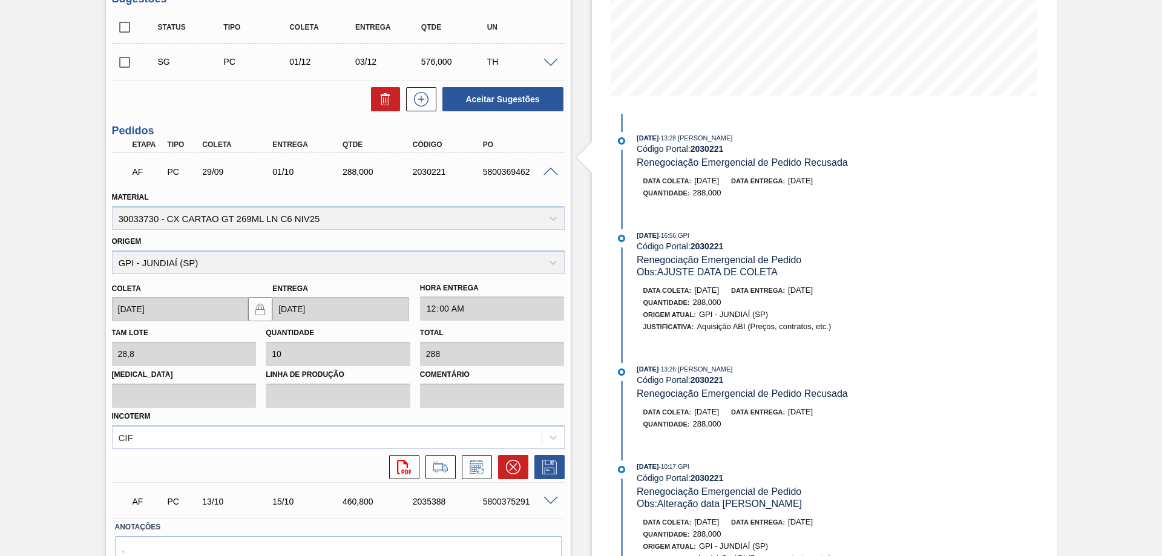
scroll to position [262, 0]
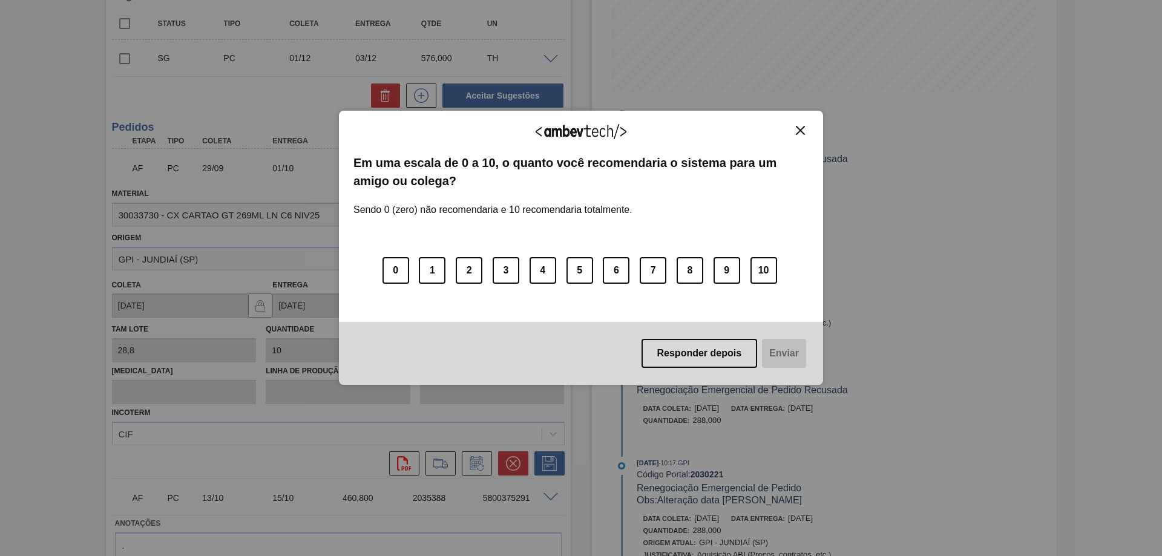
click at [800, 127] on img "Close" at bounding box center [800, 130] width 9 height 9
click at [801, 134] on img "Close" at bounding box center [800, 130] width 9 height 9
